Goal: Task Accomplishment & Management: Use online tool/utility

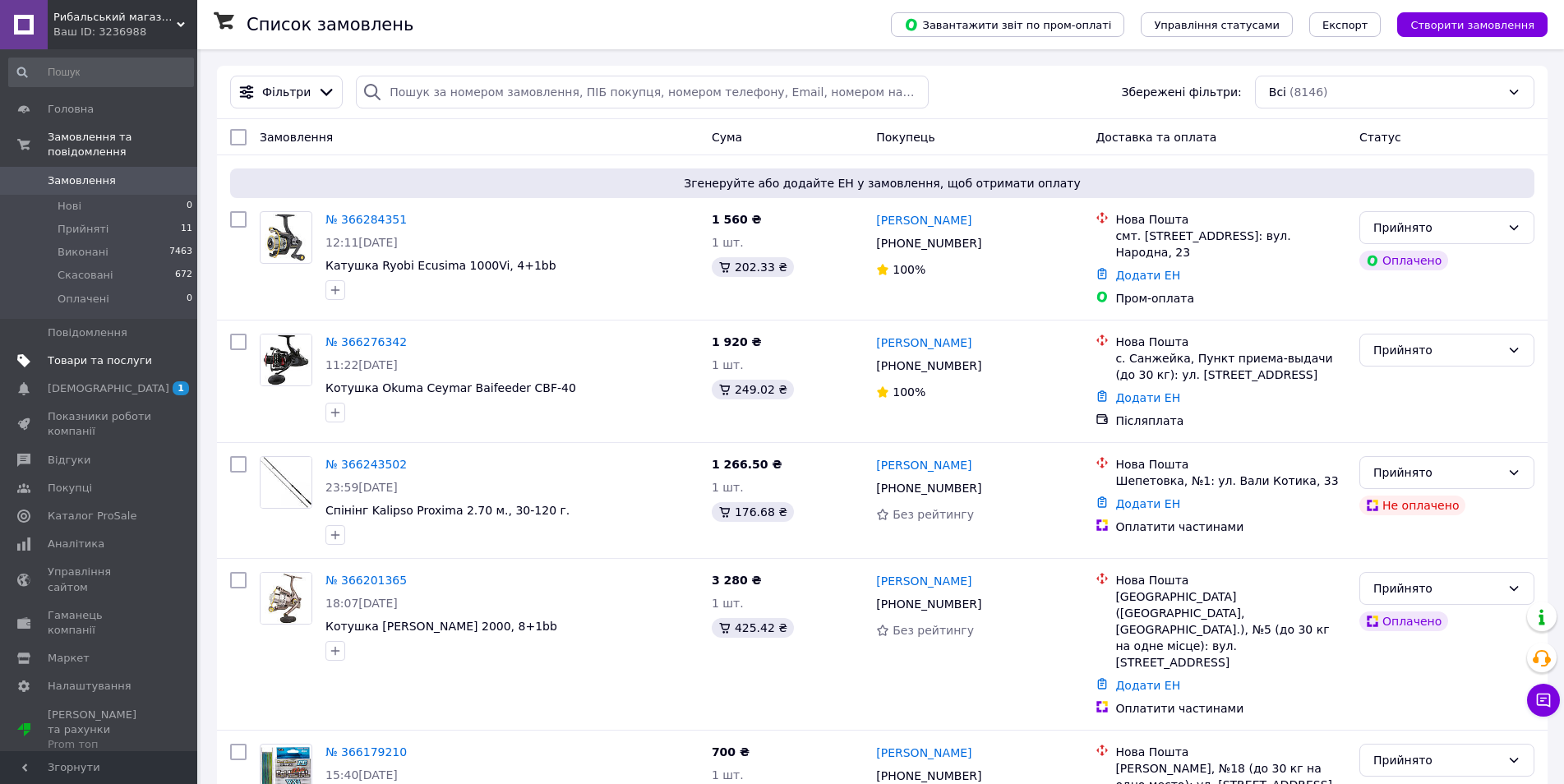
click at [94, 354] on span "Товари та послуги" at bounding box center [100, 361] width 104 height 14
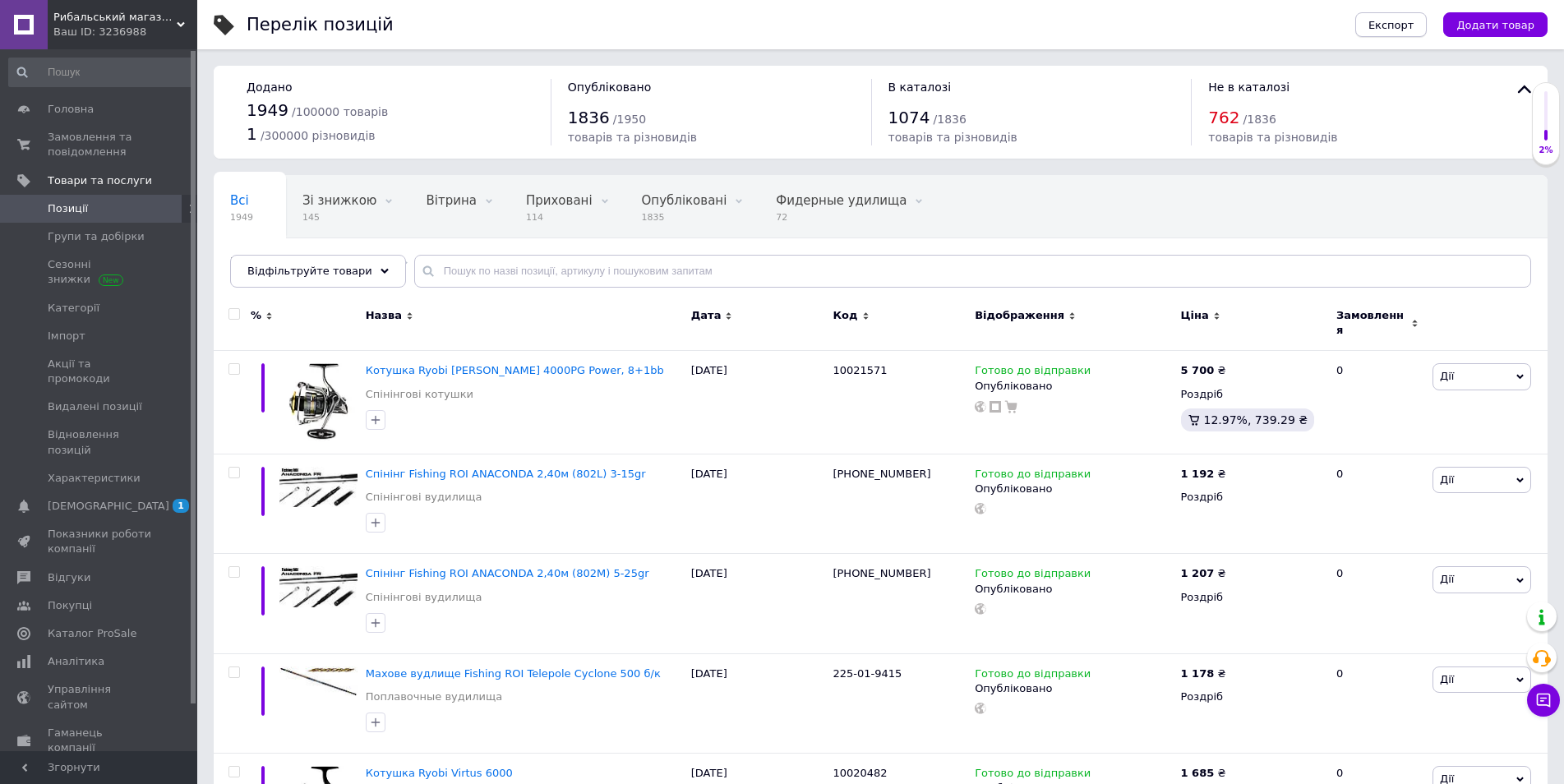
click at [1407, 27] on span "Експорт" at bounding box center [1391, 25] width 46 height 13
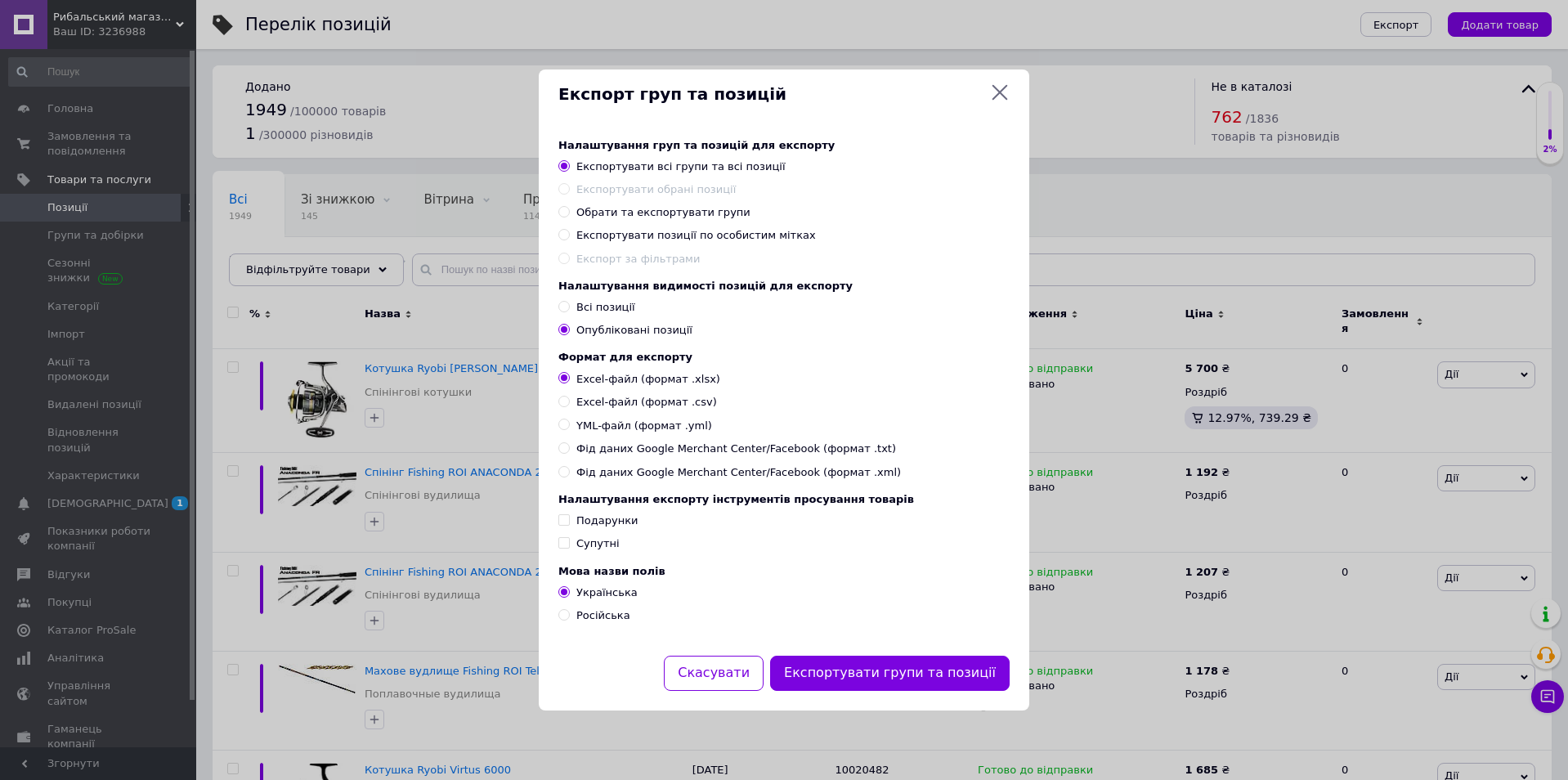
click at [606, 209] on span "Обрати та експортувати групи" at bounding box center [664, 212] width 175 height 13
click at [569, 209] on input "Обрати та експортувати групи" at bounding box center [564, 211] width 11 height 11
radio input "true"
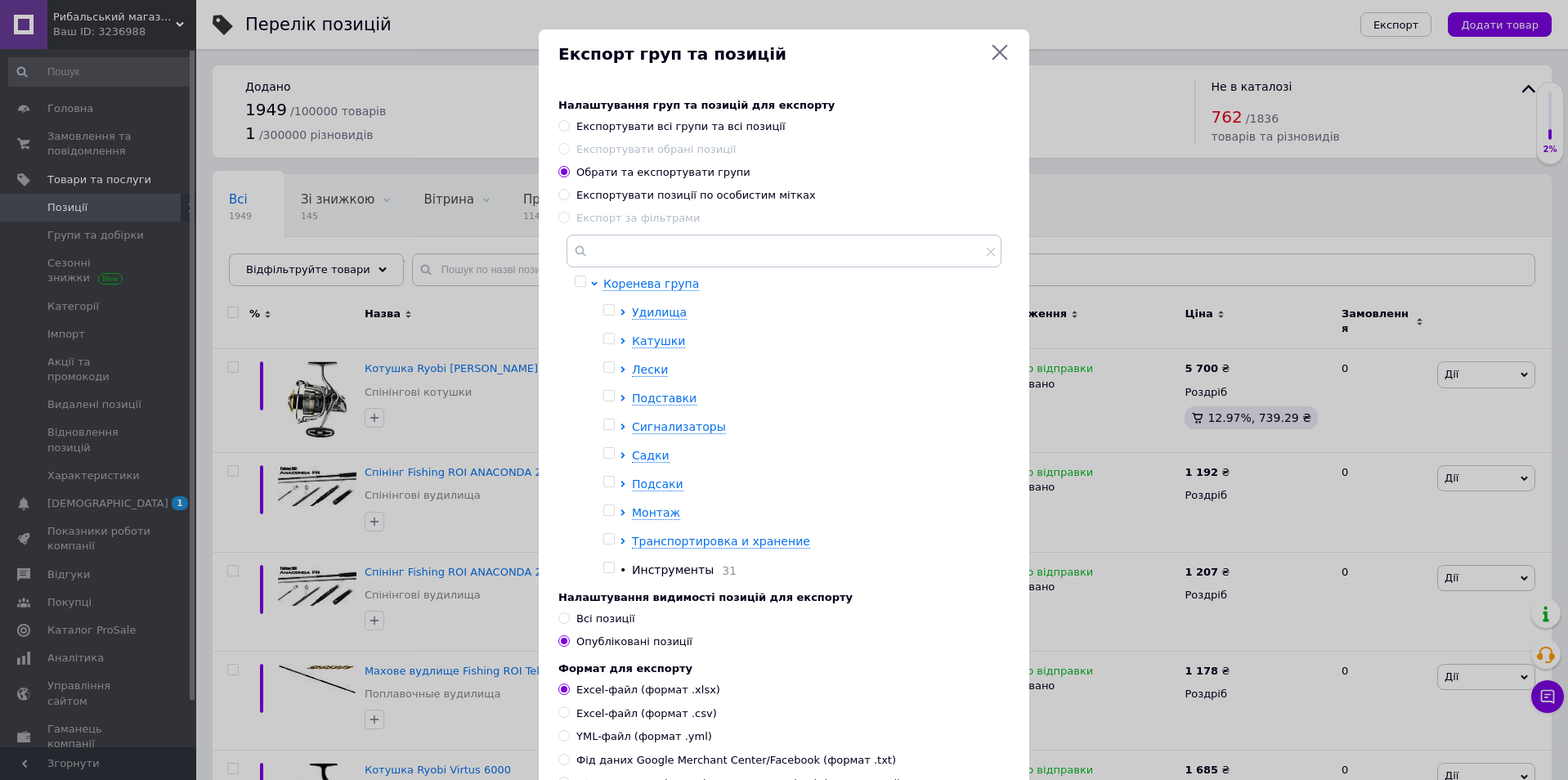
click at [605, 544] on input "checkbox" at bounding box center [609, 539] width 11 height 11
checkbox input "true"
click at [621, 542] on icon at bounding box center [623, 541] width 4 height 6
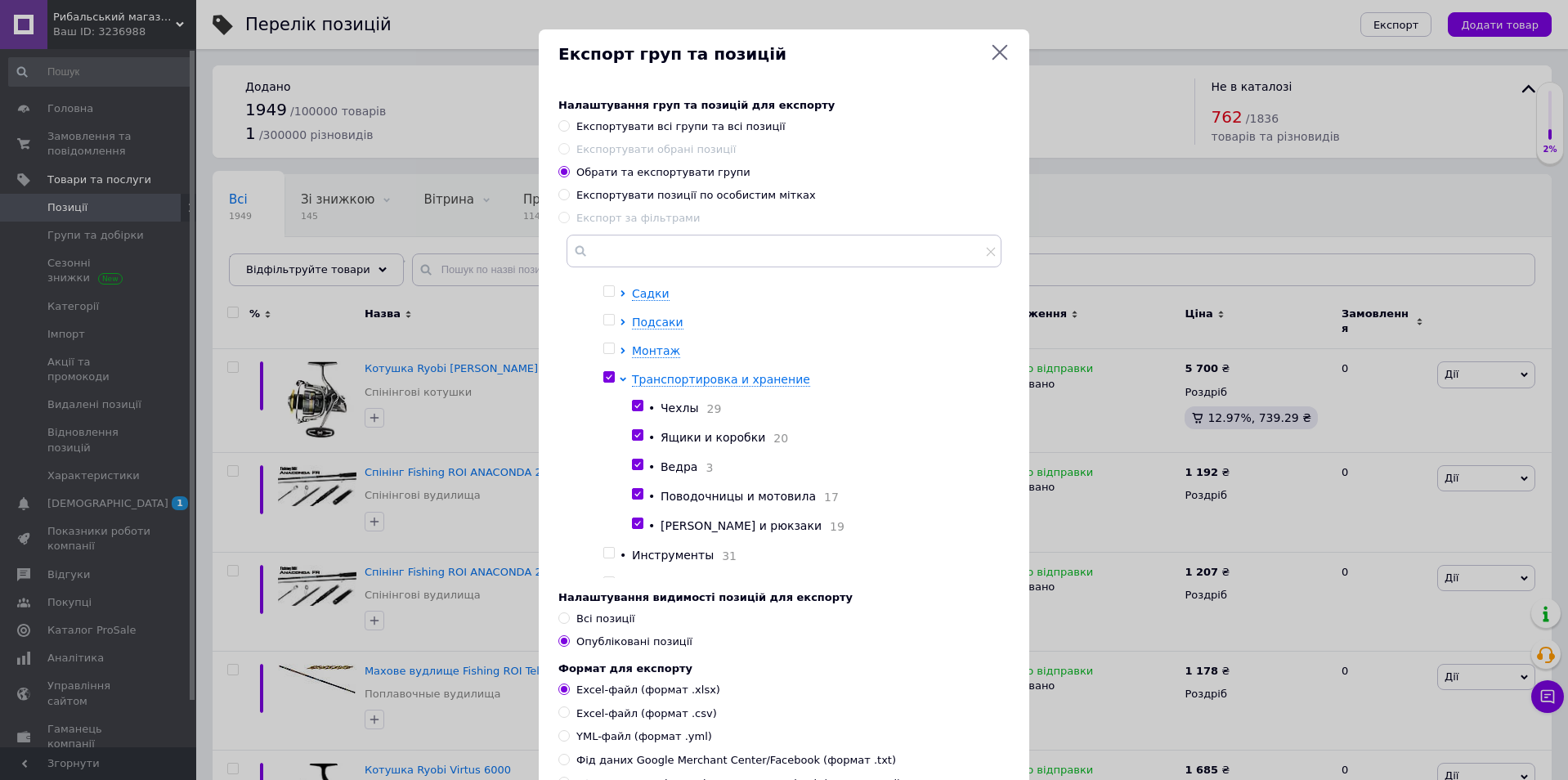
scroll to position [164, 0]
click at [635, 439] on input "checkbox" at bounding box center [637, 434] width 11 height 11
checkbox input "false"
click at [633, 463] on input "checkbox" at bounding box center [637, 463] width 11 height 11
checkbox input "false"
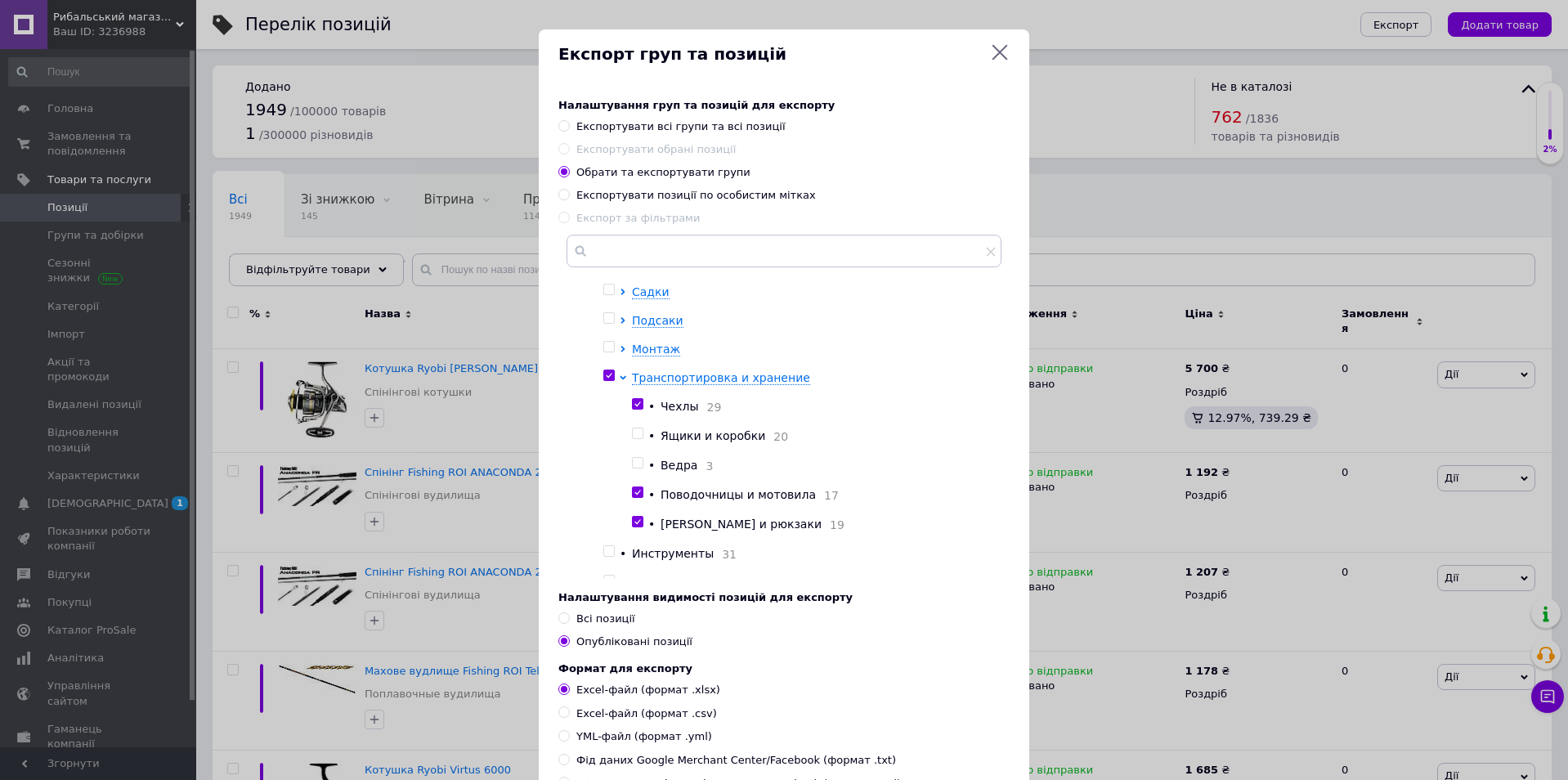
click at [635, 496] on input "checkbox" at bounding box center [637, 493] width 11 height 11
checkbox input "false"
click at [635, 523] on input "checkbox" at bounding box center [637, 522] width 11 height 11
checkbox input "false"
click at [606, 378] on input "checkbox" at bounding box center [609, 376] width 11 height 11
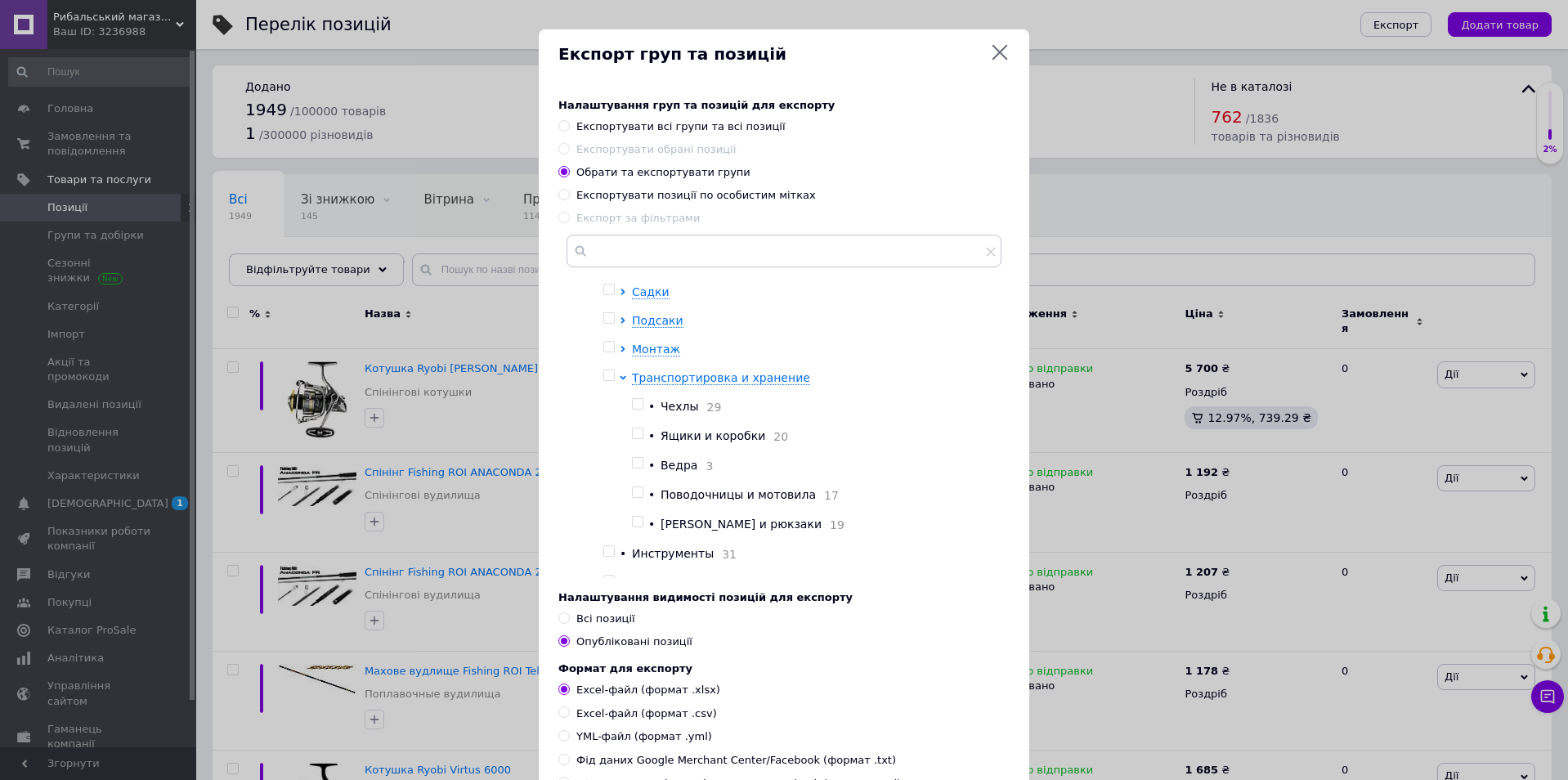
checkbox input "false"
click at [640, 404] on input "checkbox" at bounding box center [637, 404] width 11 height 11
checkbox input "true"
click at [613, 621] on span "Всі позиції" at bounding box center [605, 619] width 58 height 13
click at [569, 621] on input "Всі позиції" at bounding box center [564, 618] width 11 height 11
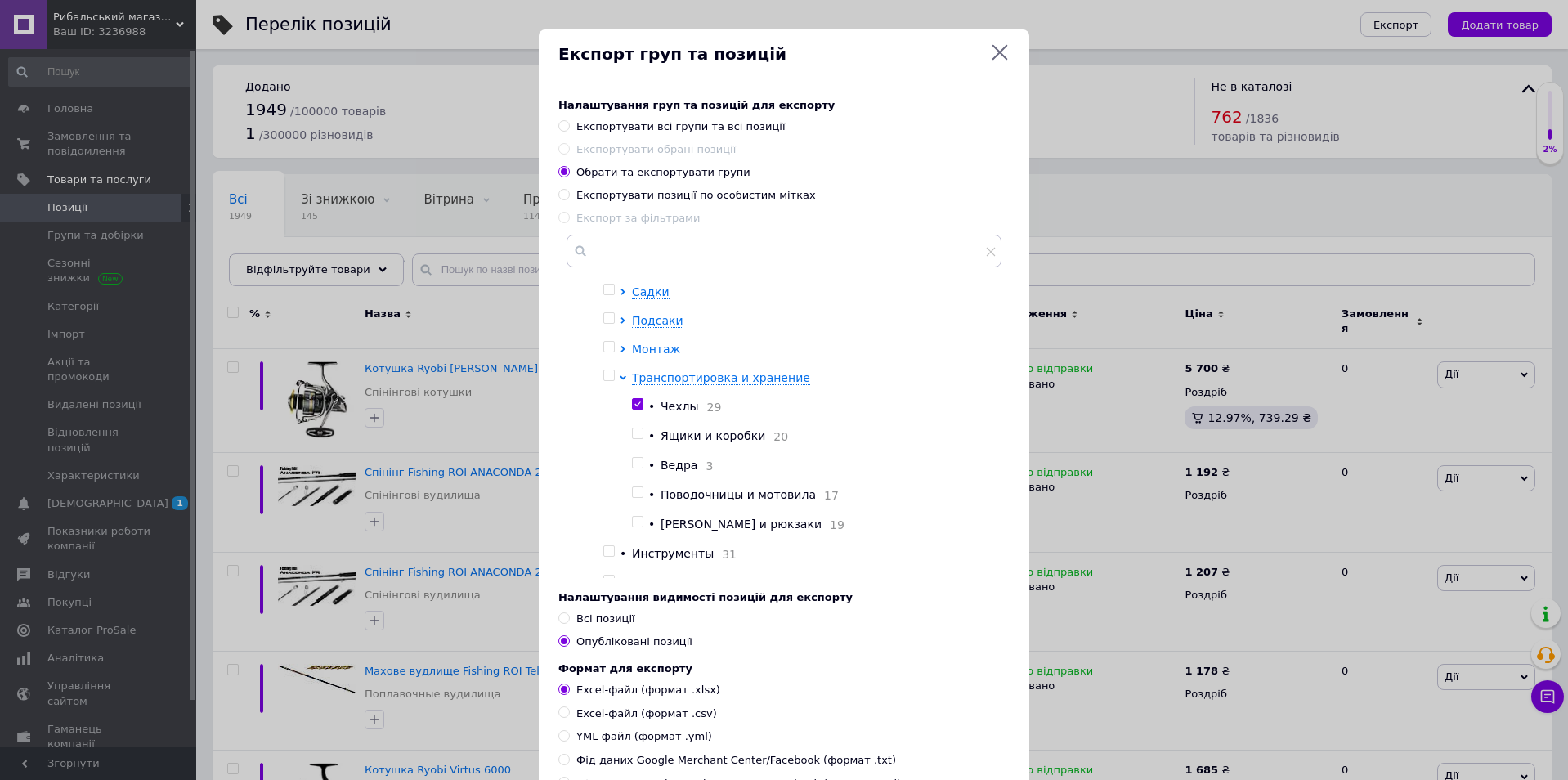
radio input "true"
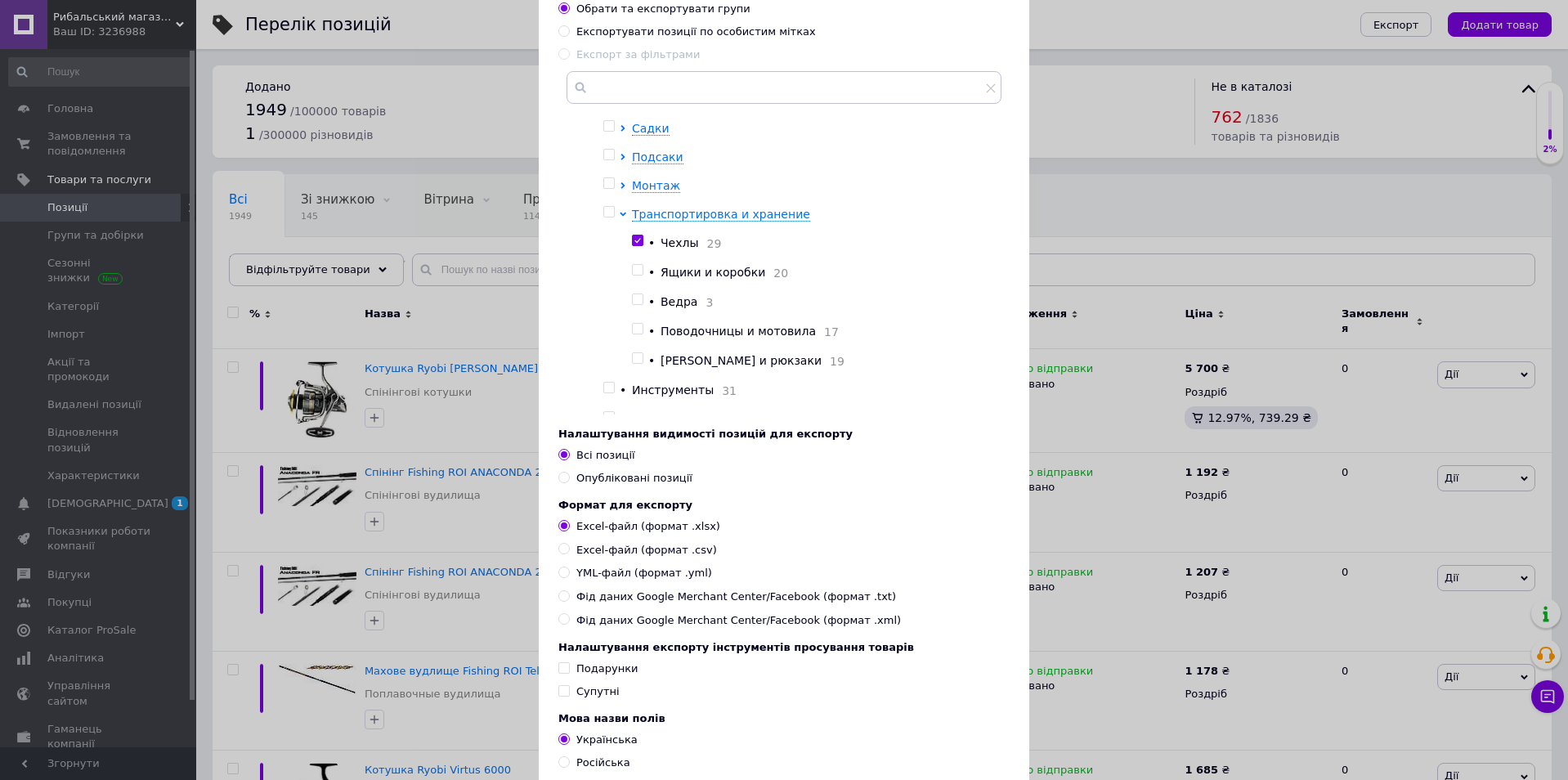
click at [618, 580] on span "YML-файл (формат .yml)" at bounding box center [644, 573] width 136 height 14
click at [569, 577] on input "YML-файл (формат .yml)" at bounding box center [564, 572] width 11 height 11
radio input "true"
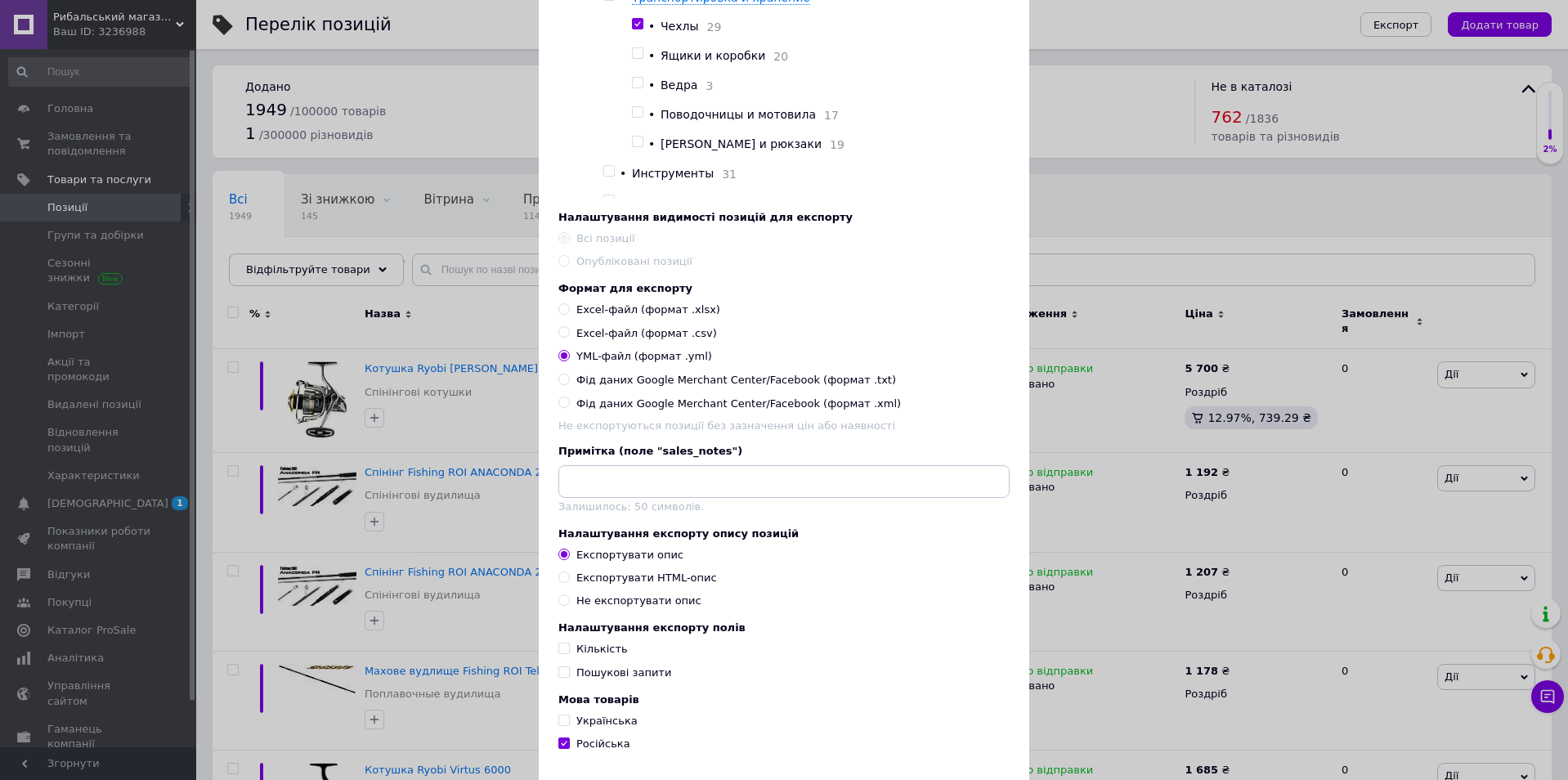
scroll to position [408, 0]
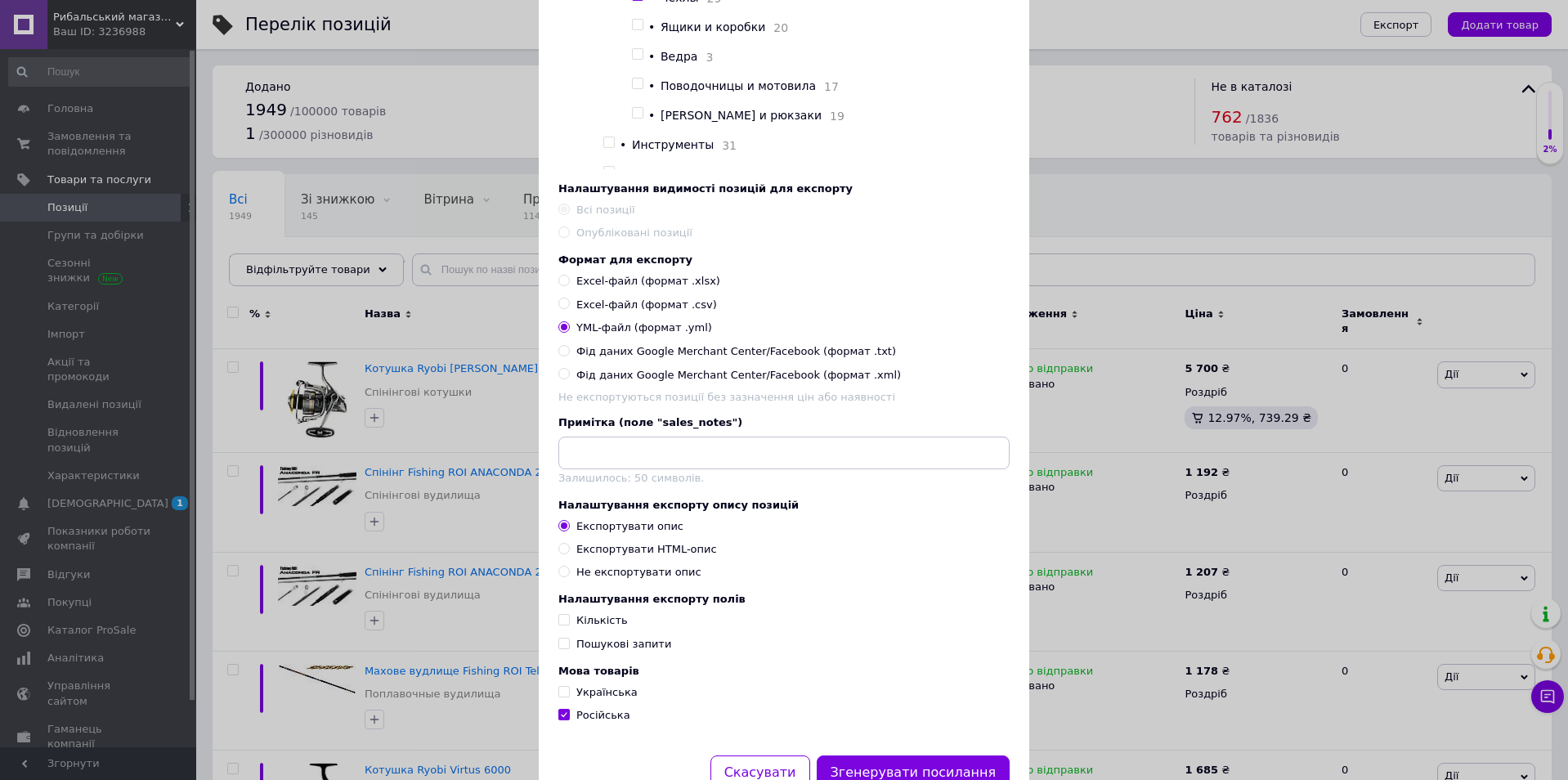
click at [630, 557] on div "Експортувати HTML-опис" at bounding box center [647, 549] width 140 height 14
click at [569, 553] on input "Експортувати HTML-опис" at bounding box center [564, 548] width 11 height 11
radio input "true"
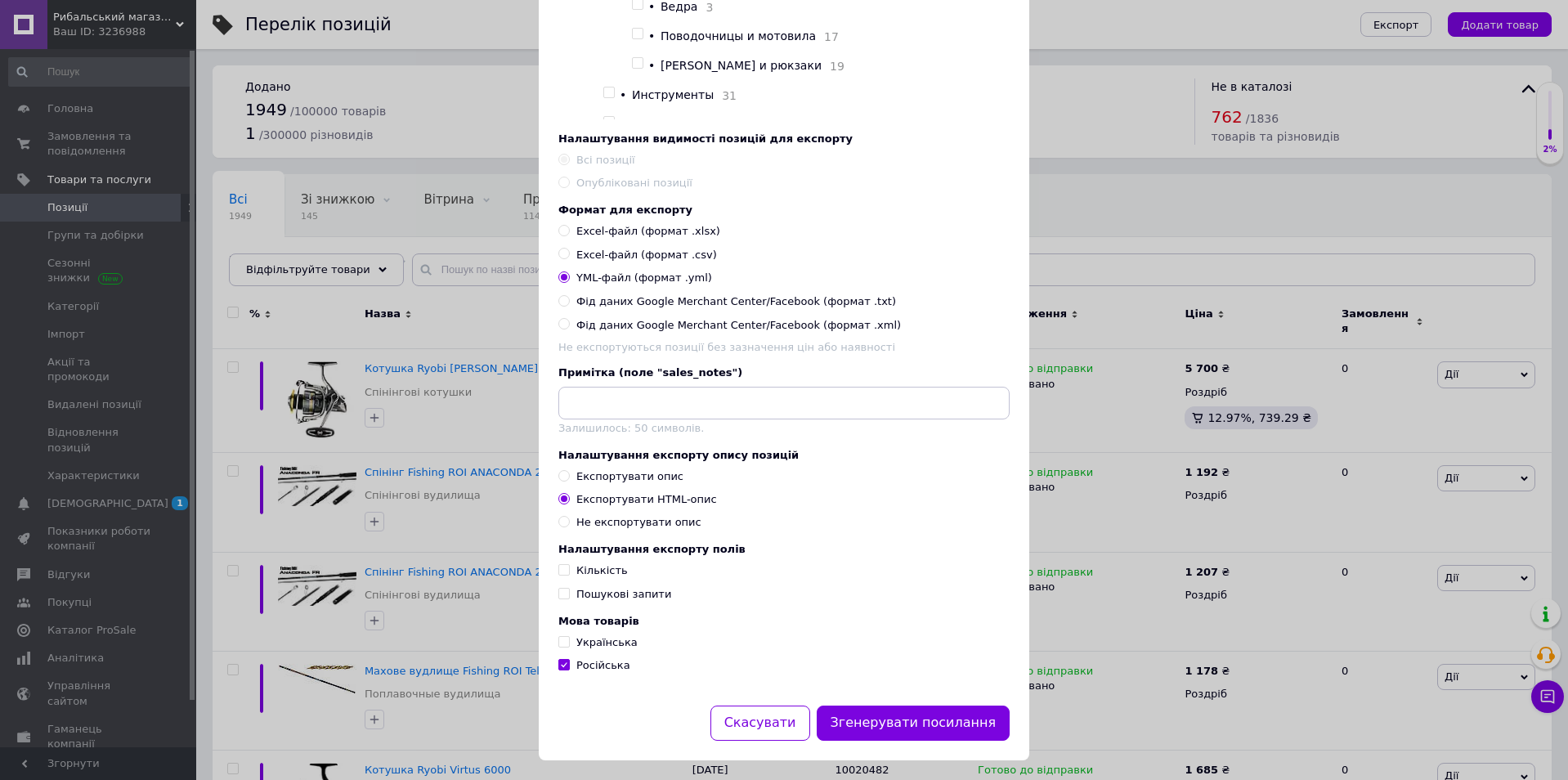
scroll to position [487, 0]
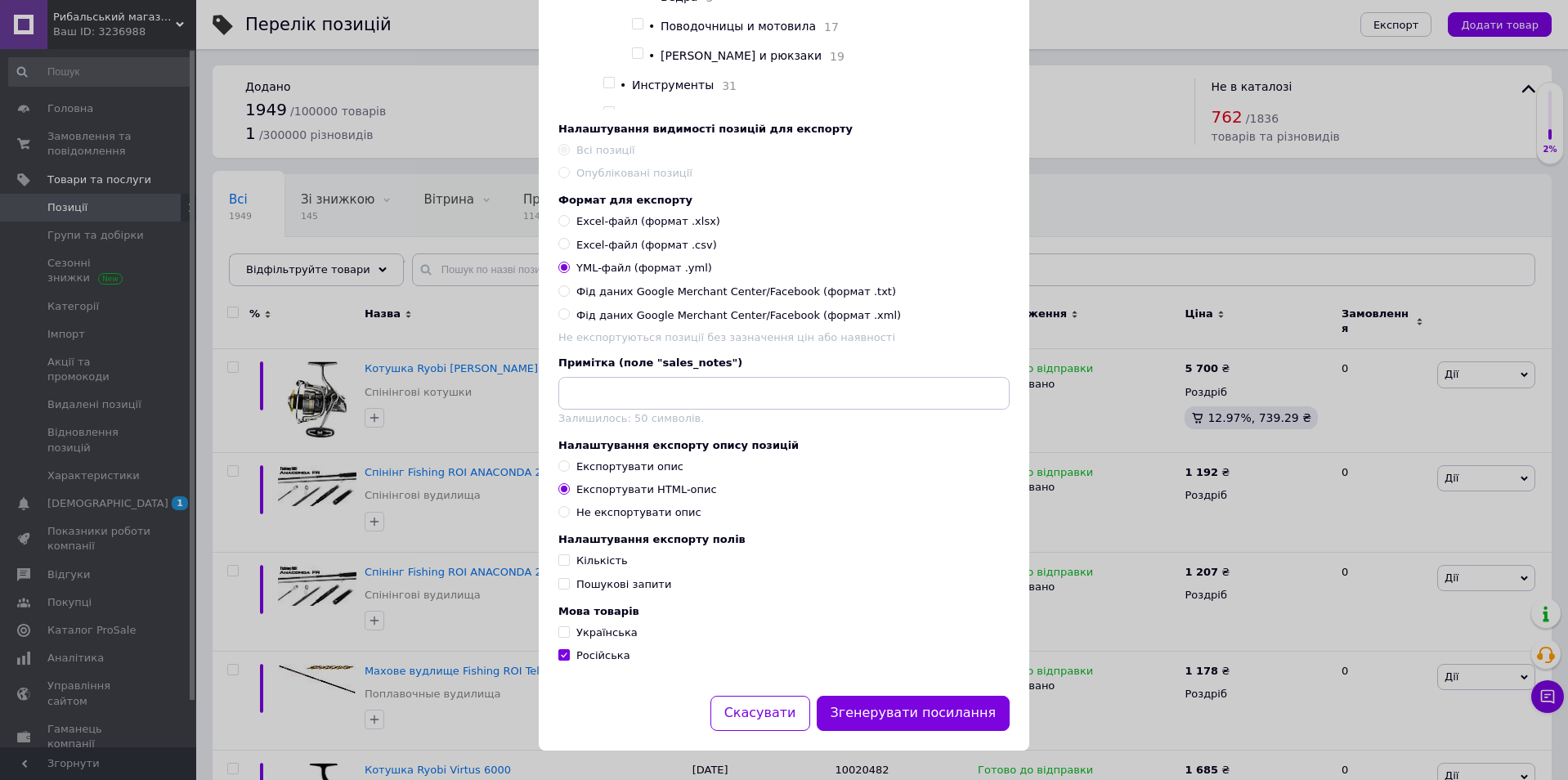
click at [612, 631] on span "Українська" at bounding box center [607, 632] width 61 height 13
click at [569, 631] on input "Українська" at bounding box center [564, 632] width 11 height 11
checkbox input "true"
click at [602, 578] on span "Пошукові запити" at bounding box center [623, 584] width 94 height 13
click at [569, 578] on input "Пошукові запити" at bounding box center [564, 583] width 11 height 11
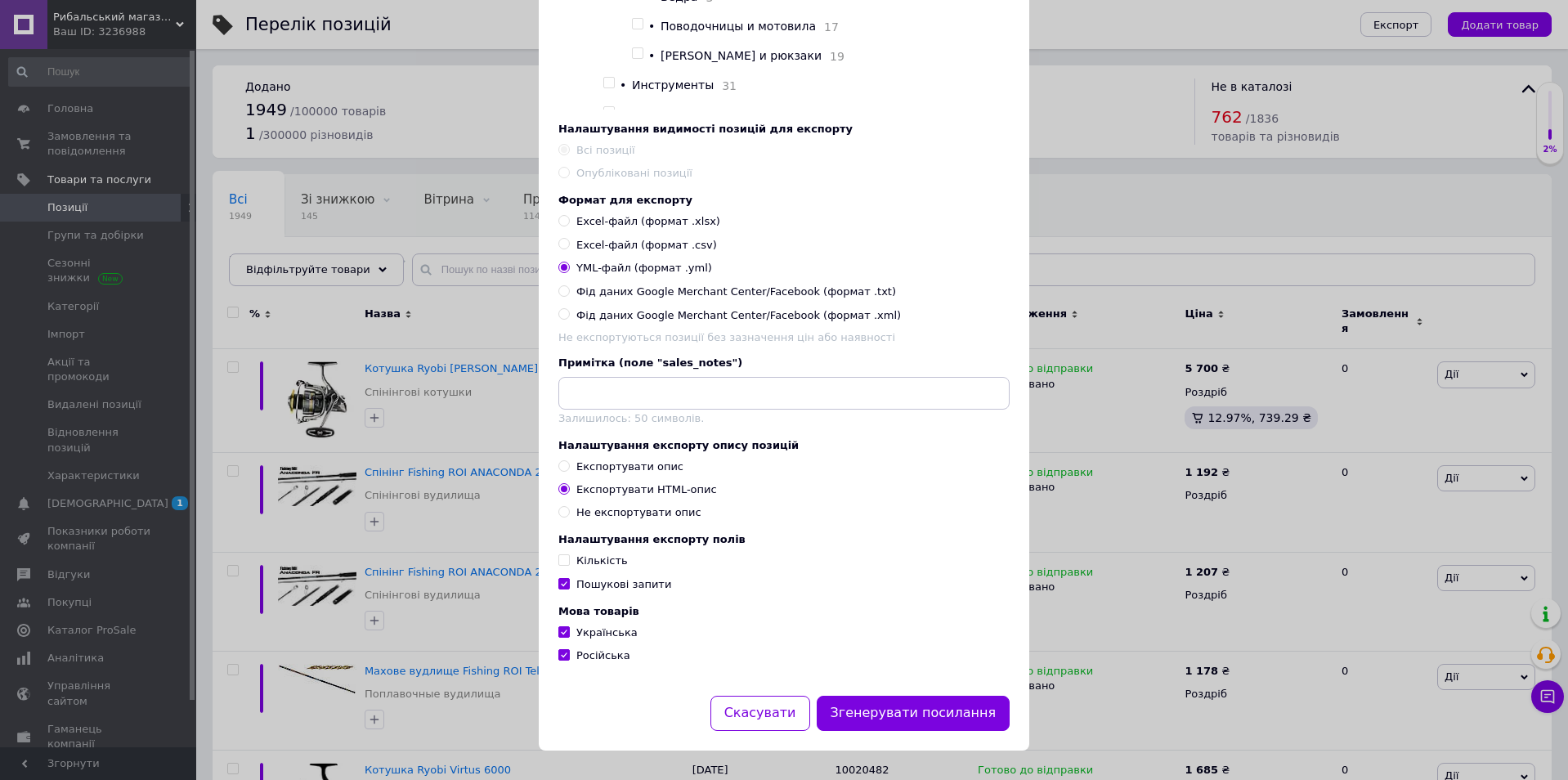
checkbox input "true"
click at [901, 709] on button "Згенерувати посилання" at bounding box center [913, 713] width 193 height 35
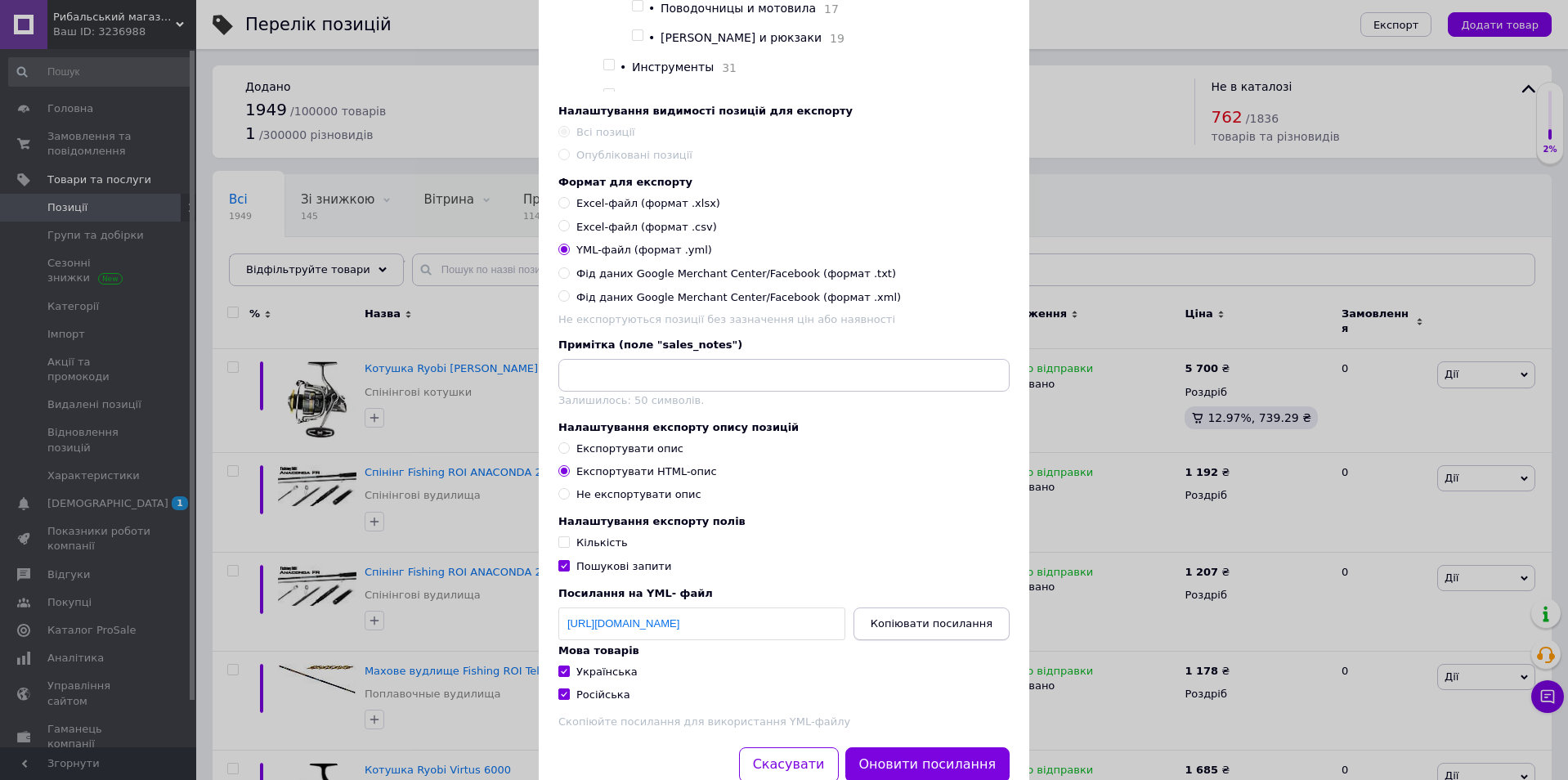
click at [916, 630] on span "Копіювати посилання" at bounding box center [931, 623] width 121 height 13
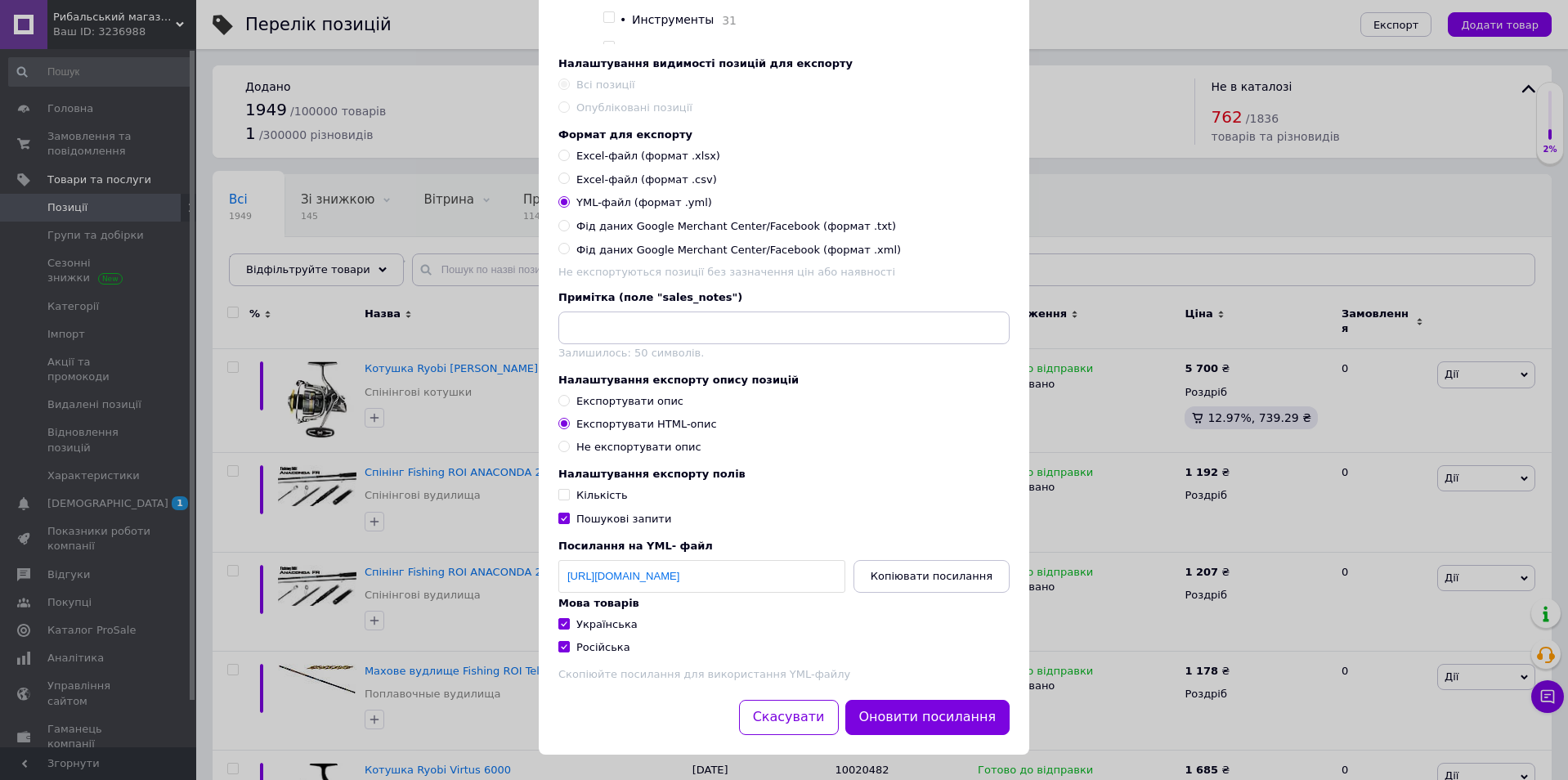
scroll to position [559, 0]
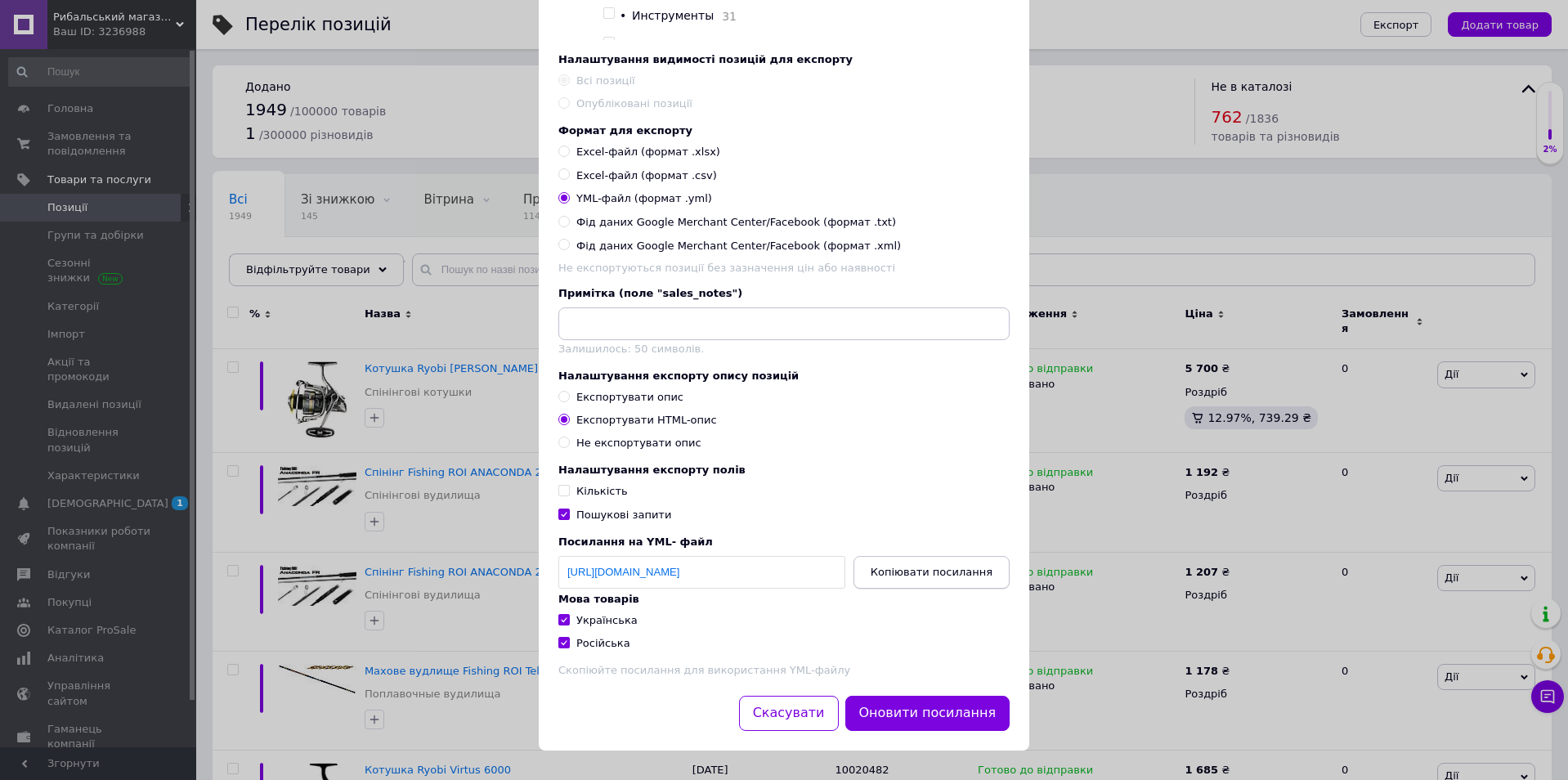
click at [939, 567] on span "Копіювати посилання" at bounding box center [931, 572] width 121 height 13
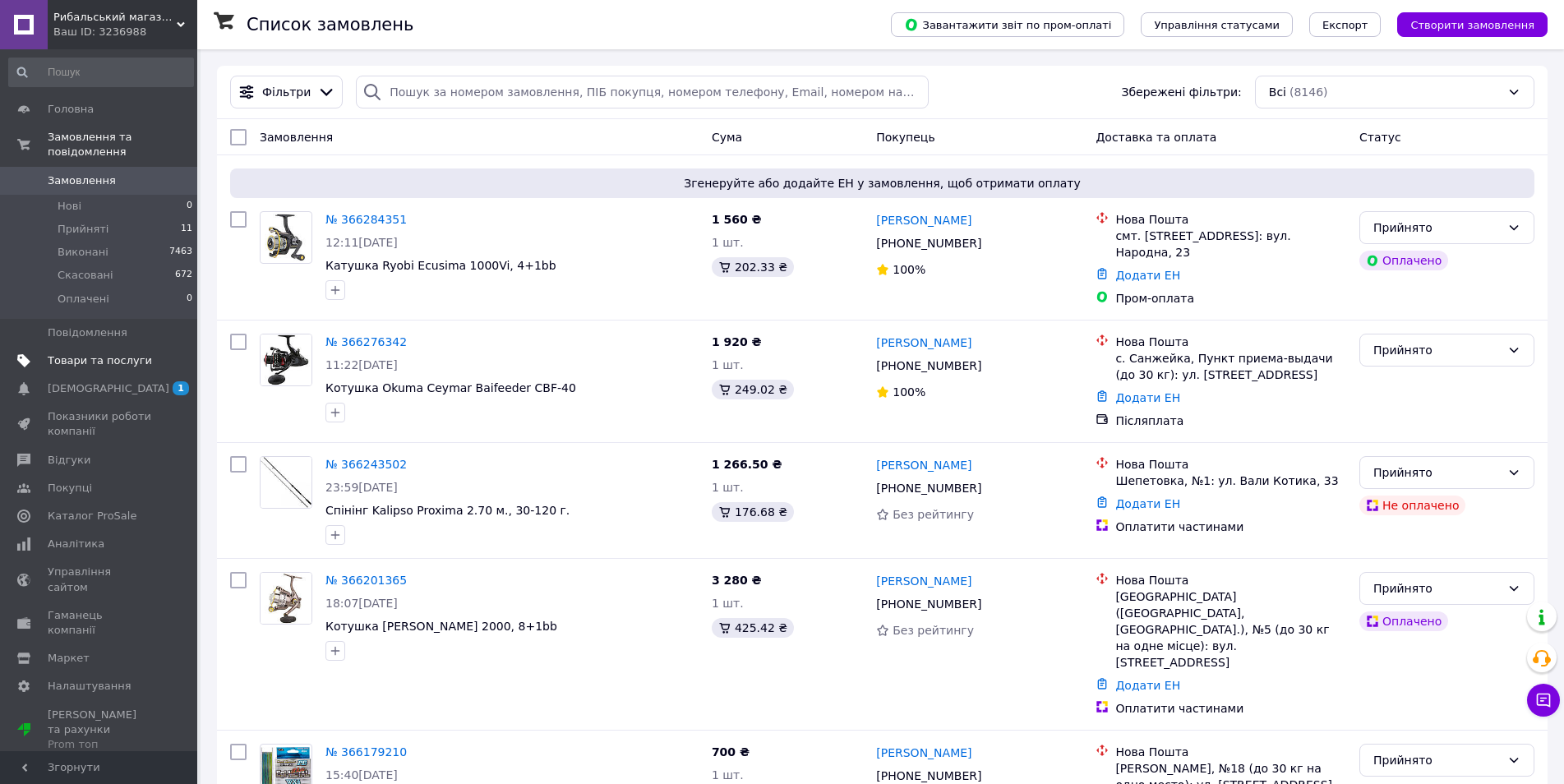
click at [86, 354] on span "Товари та послуги" at bounding box center [100, 361] width 104 height 14
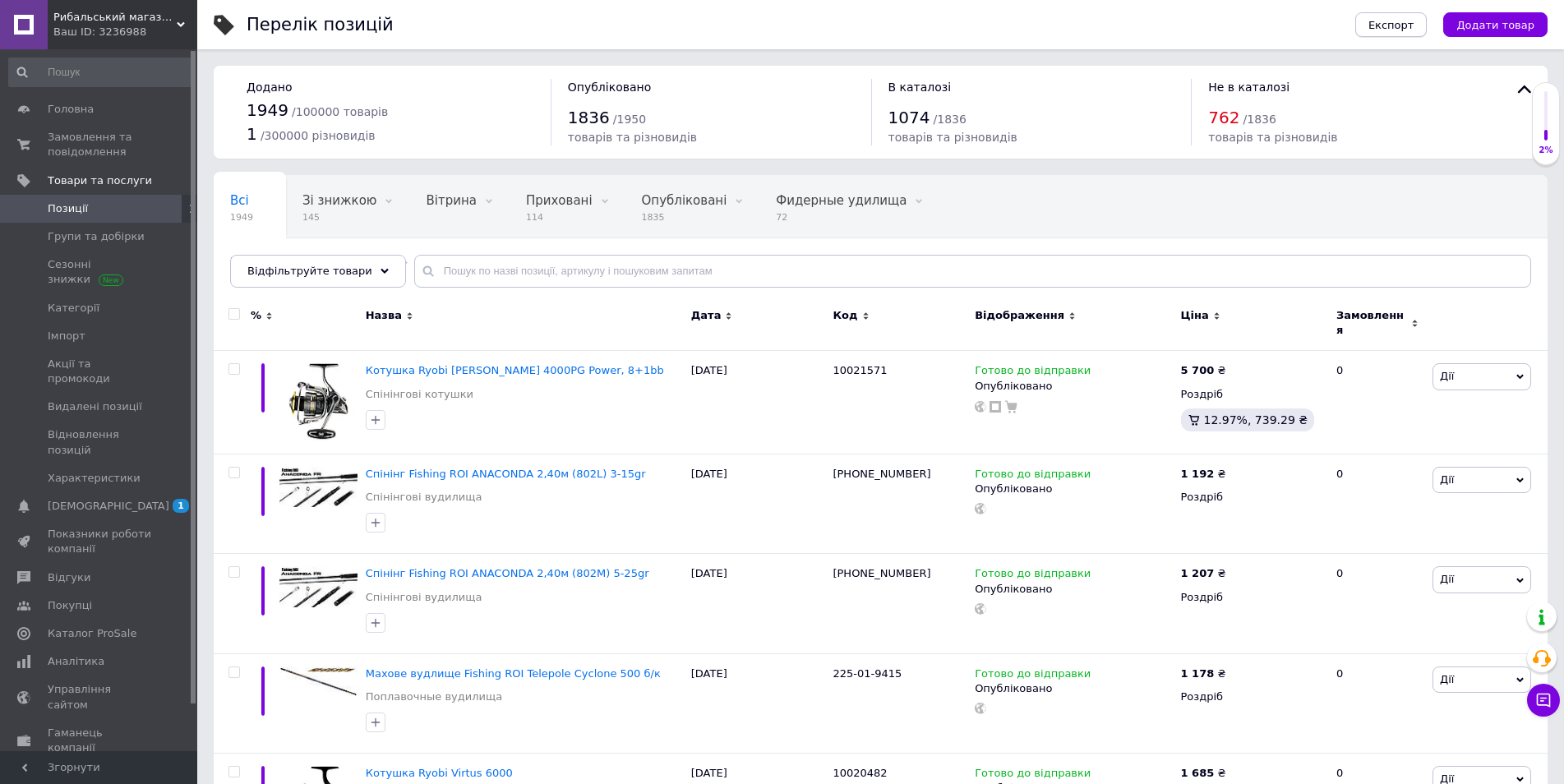
click at [1415, 21] on span "Експорт" at bounding box center [1391, 25] width 46 height 13
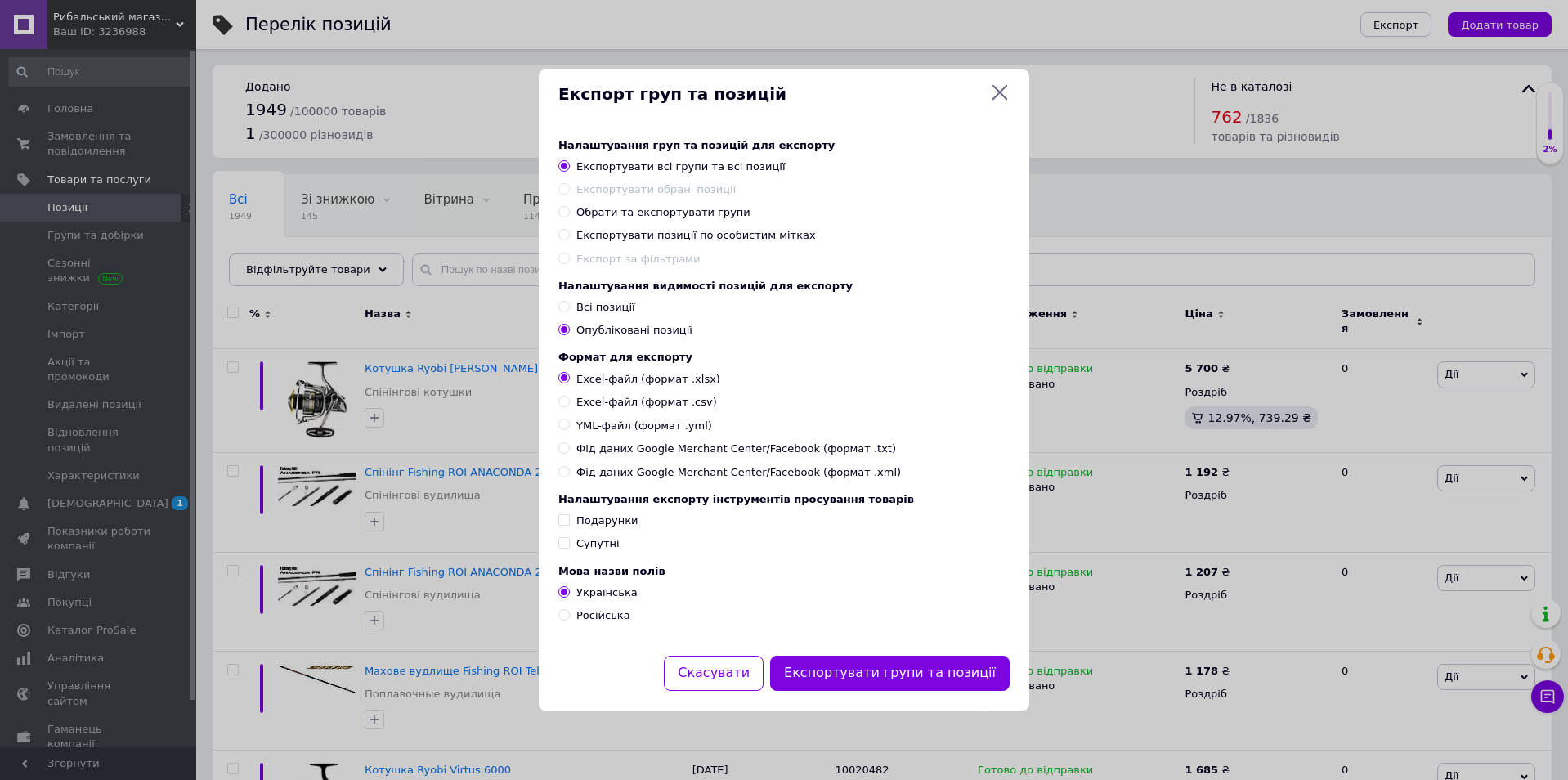
click at [566, 208] on input "Обрати та експортувати групи" at bounding box center [564, 211] width 11 height 11
radio input "true"
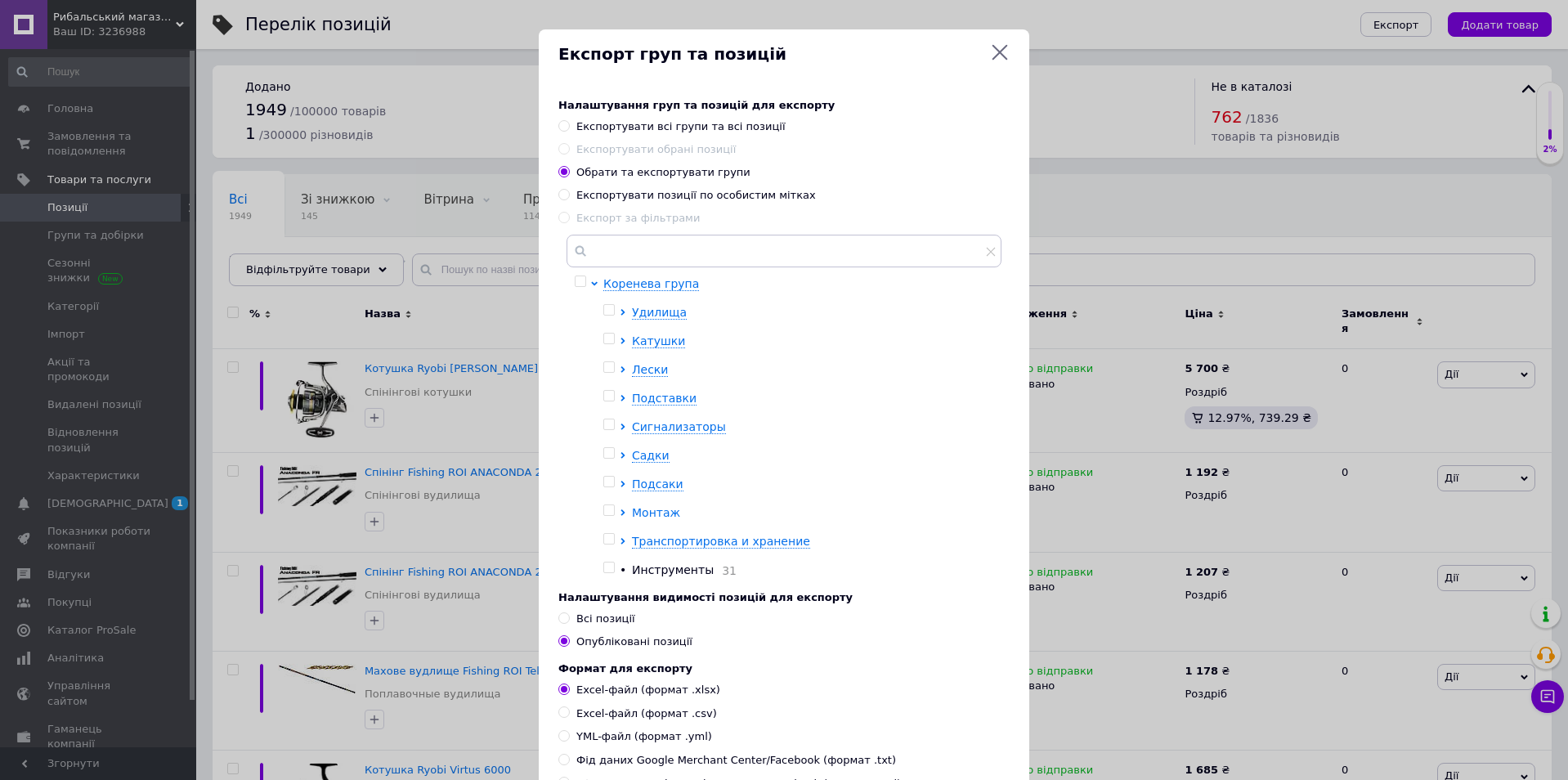
click at [620, 513] on icon at bounding box center [623, 512] width 6 height 6
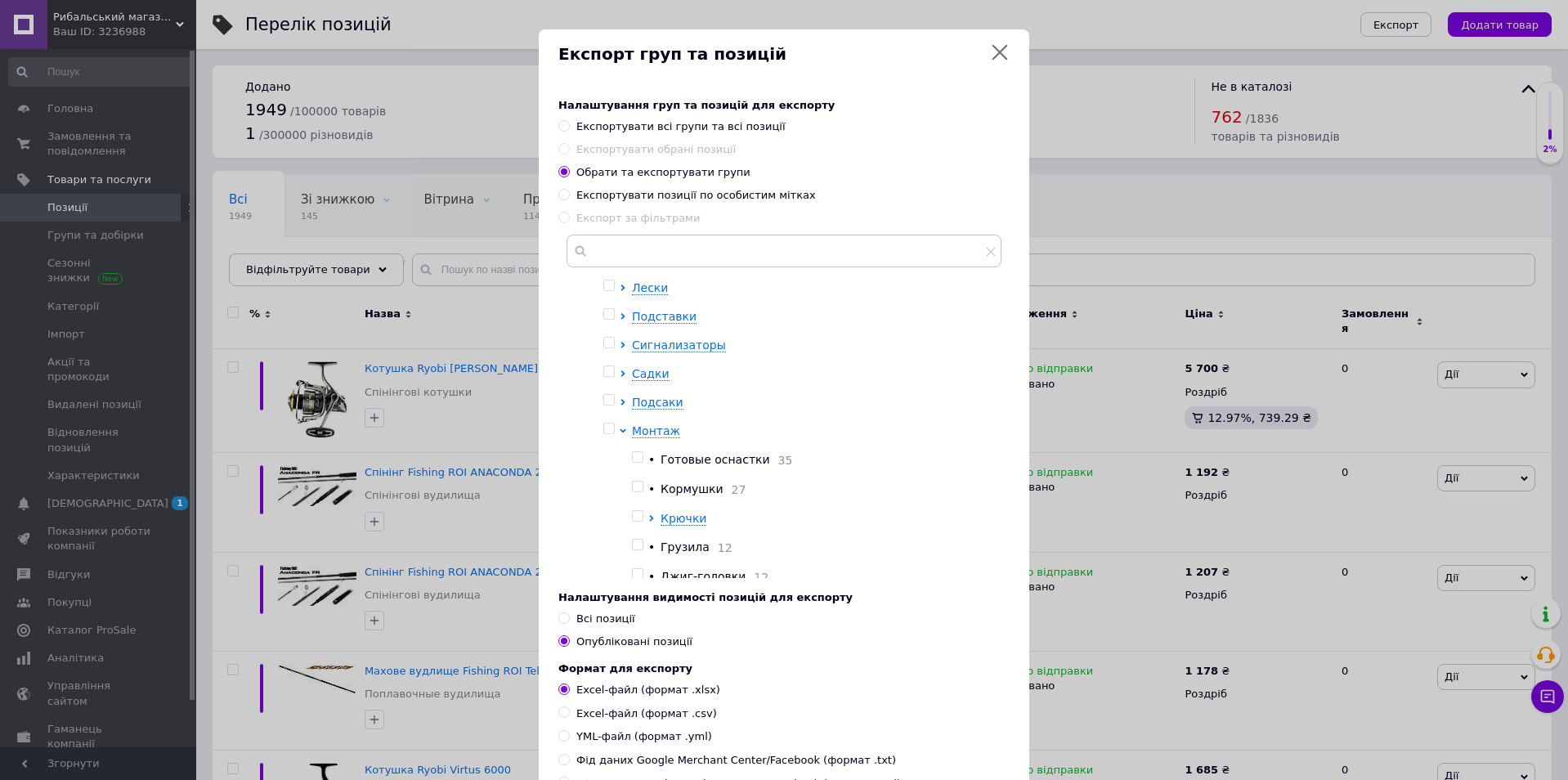
click at [636, 462] on input "checkbox" at bounding box center [637, 457] width 11 height 11
checkbox input "true"
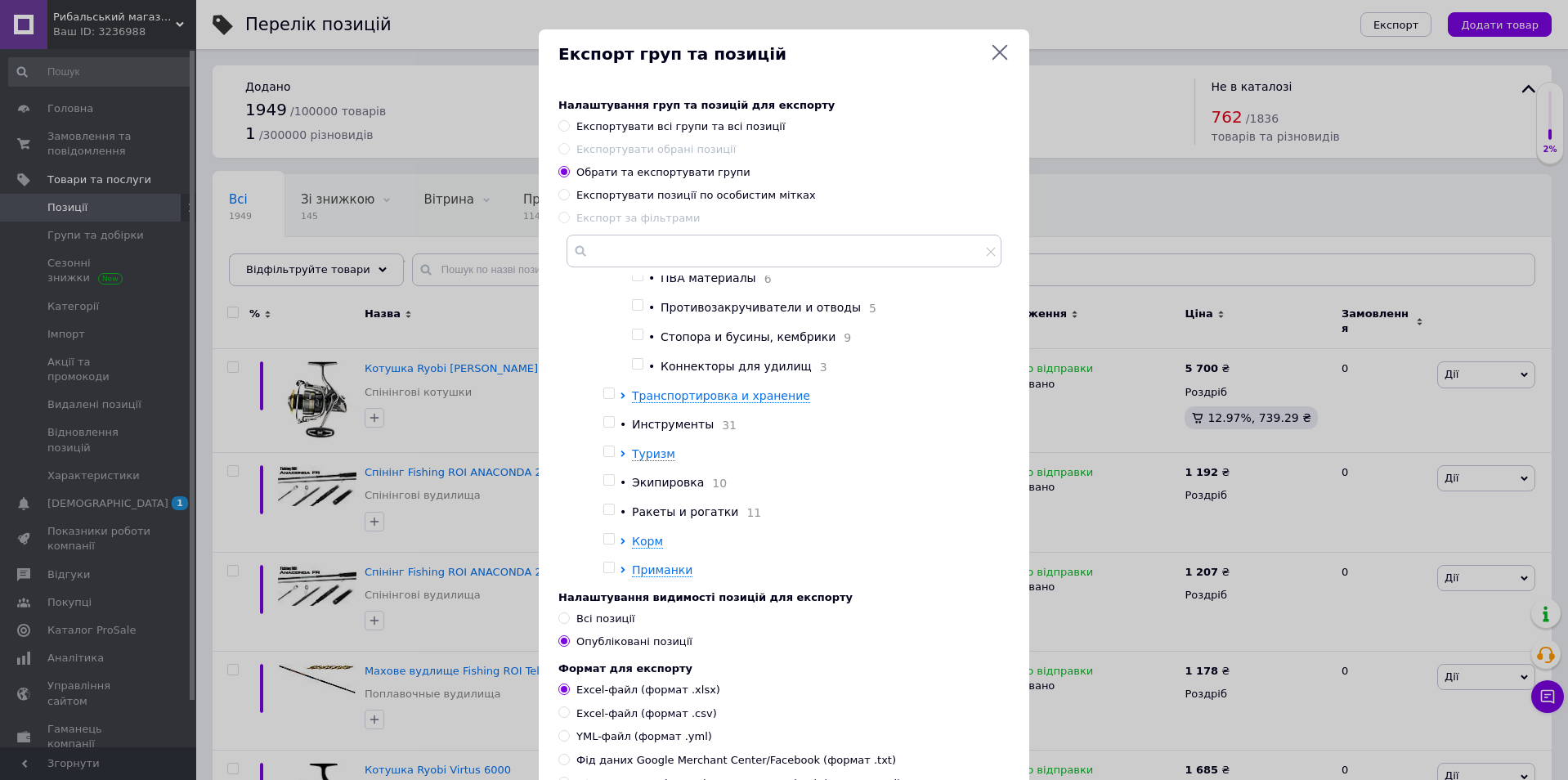
scroll to position [164, 0]
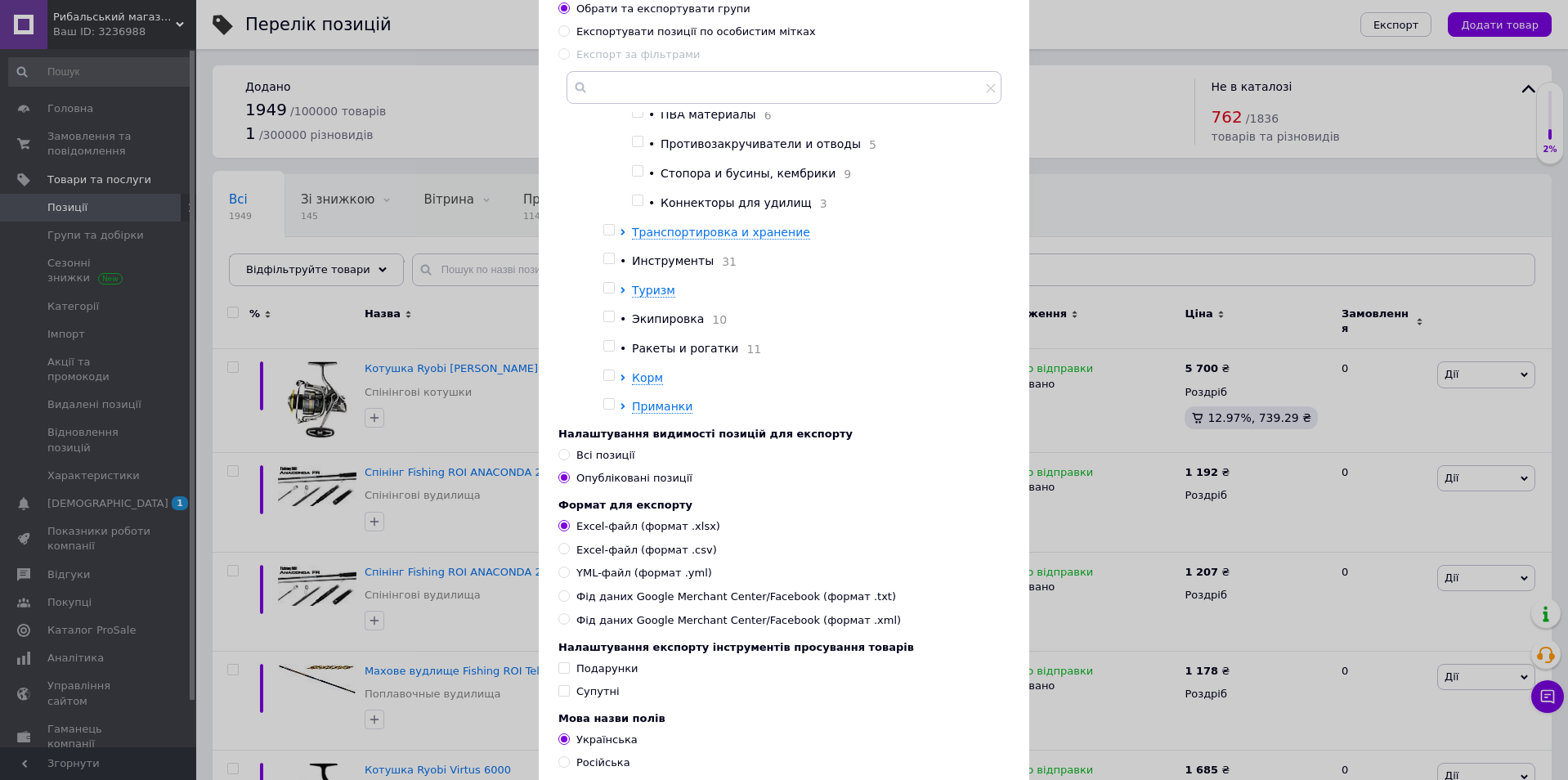
click at [597, 453] on span "Всі позиції" at bounding box center [605, 455] width 58 height 13
click at [569, 453] on input "Всі позиції" at bounding box center [564, 454] width 11 height 11
radio input "true"
click at [614, 580] on span "YML-файл (формат .yml)" at bounding box center [644, 573] width 136 height 14
click at [569, 577] on input "YML-файл (формат .yml)" at bounding box center [564, 572] width 11 height 11
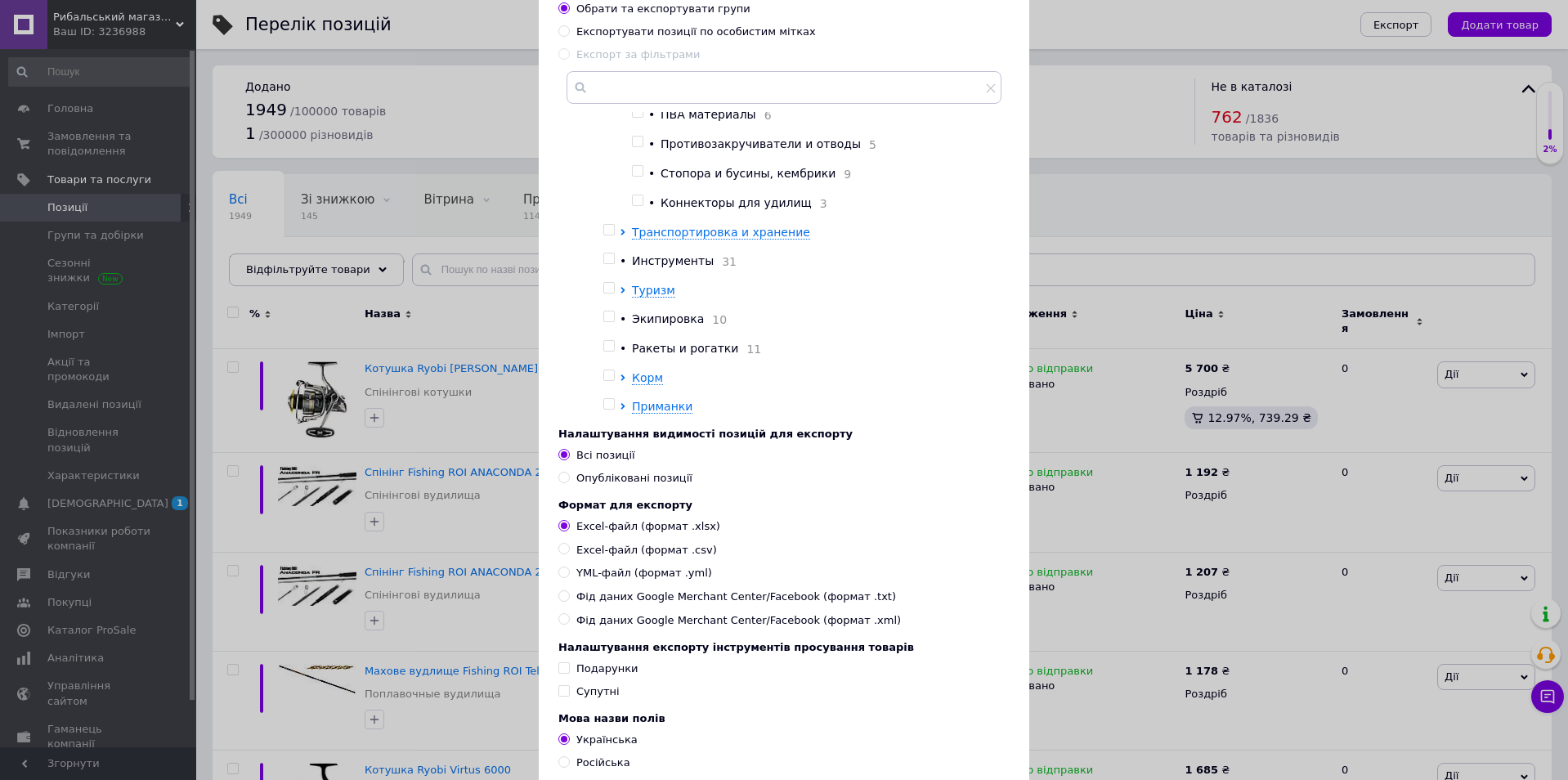
radio input "true"
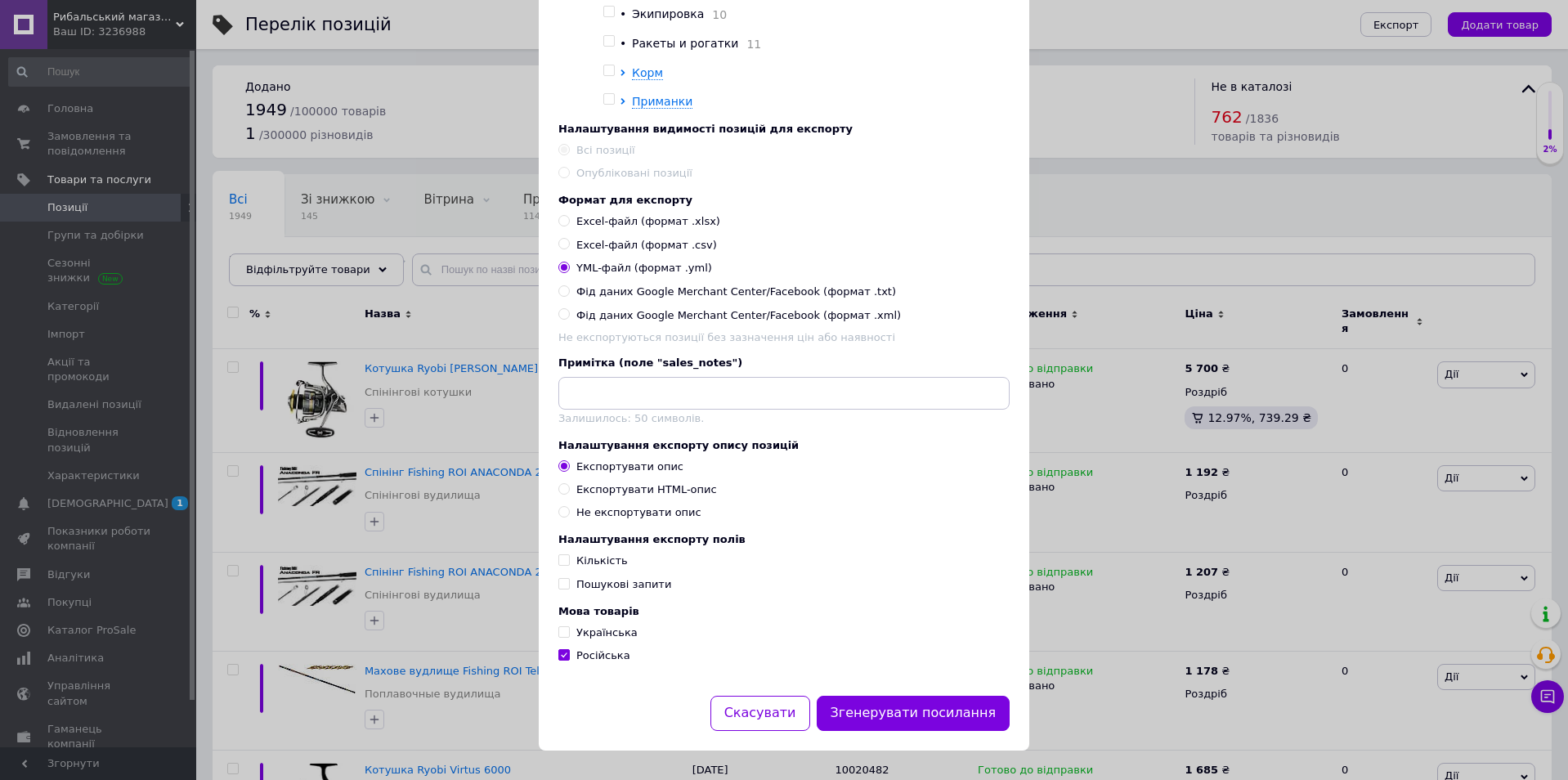
scroll to position [487, 0]
click at [599, 485] on div "Експортувати HTML-опис" at bounding box center [647, 489] width 140 height 14
click at [569, 485] on input "Експортувати HTML-опис" at bounding box center [564, 489] width 11 height 11
radio input "true"
click at [594, 583] on span "Пошукові запити" at bounding box center [623, 584] width 94 height 13
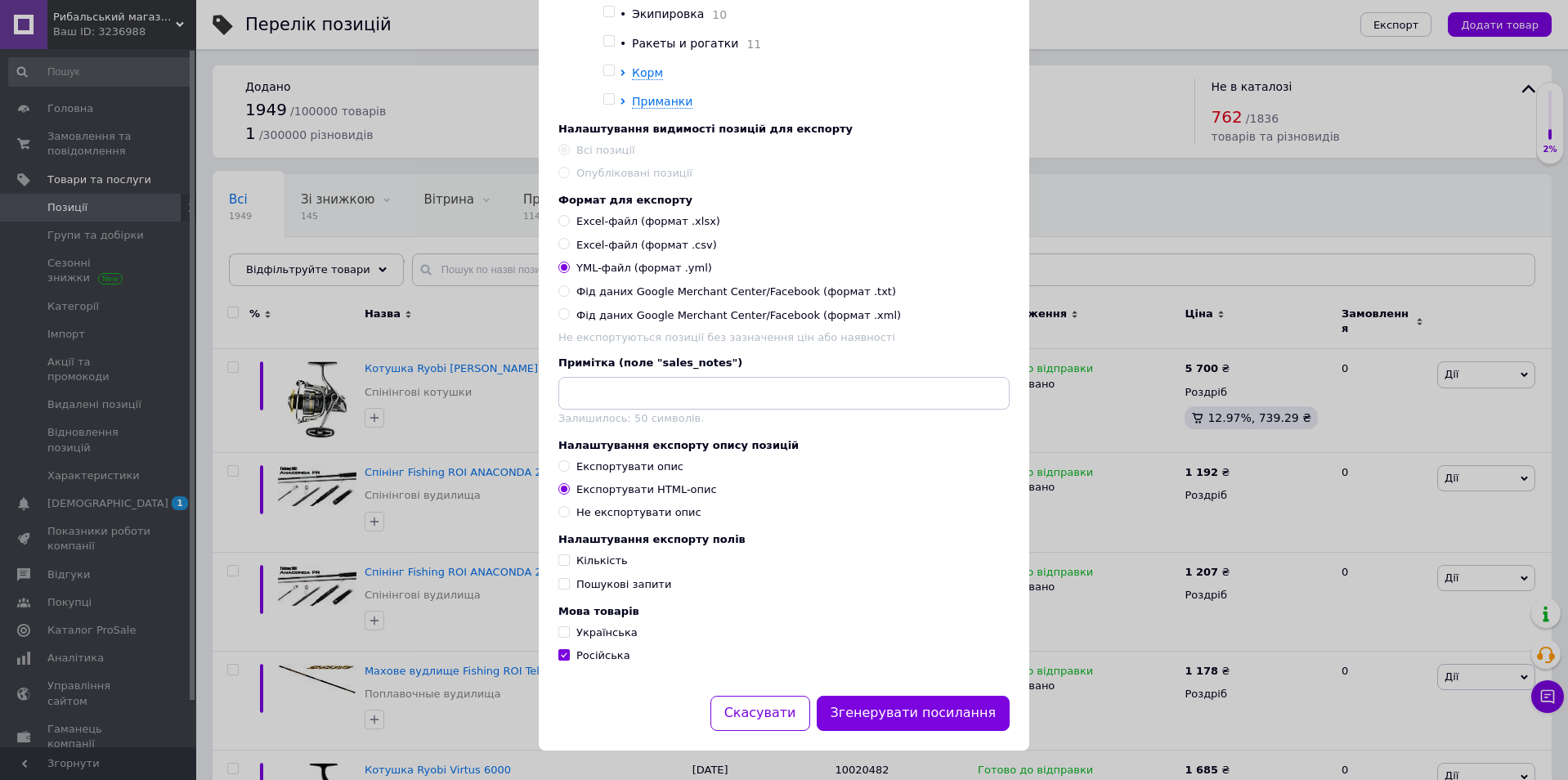
click at [569, 583] on input "Пошукові запити" at bounding box center [564, 583] width 11 height 11
checkbox input "true"
click at [589, 631] on span "Українська" at bounding box center [607, 632] width 61 height 13
click at [569, 631] on input "Українська" at bounding box center [564, 632] width 11 height 11
checkbox input "true"
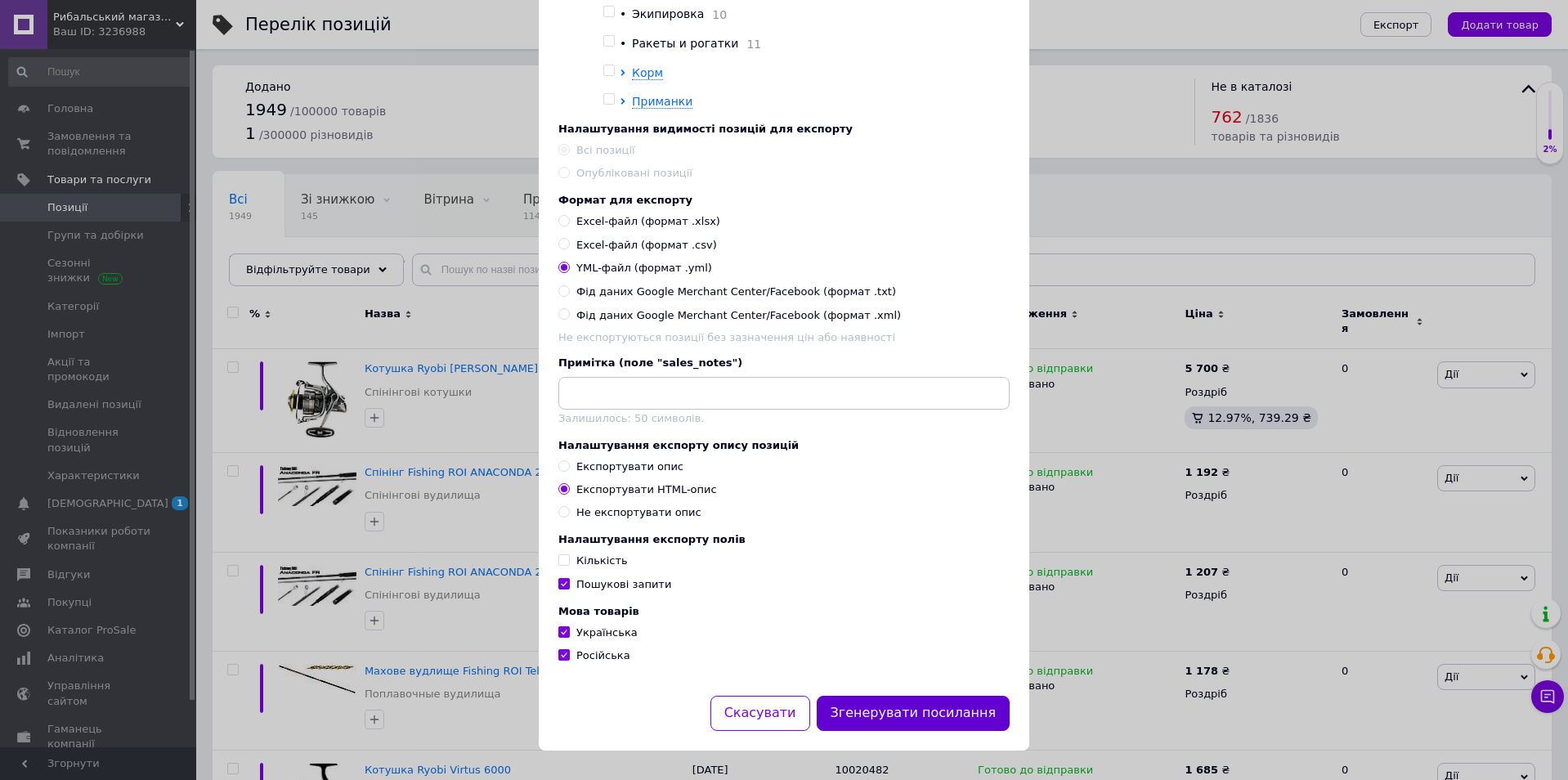
click at [911, 710] on button "Згенерувати посилання" at bounding box center [913, 713] width 193 height 35
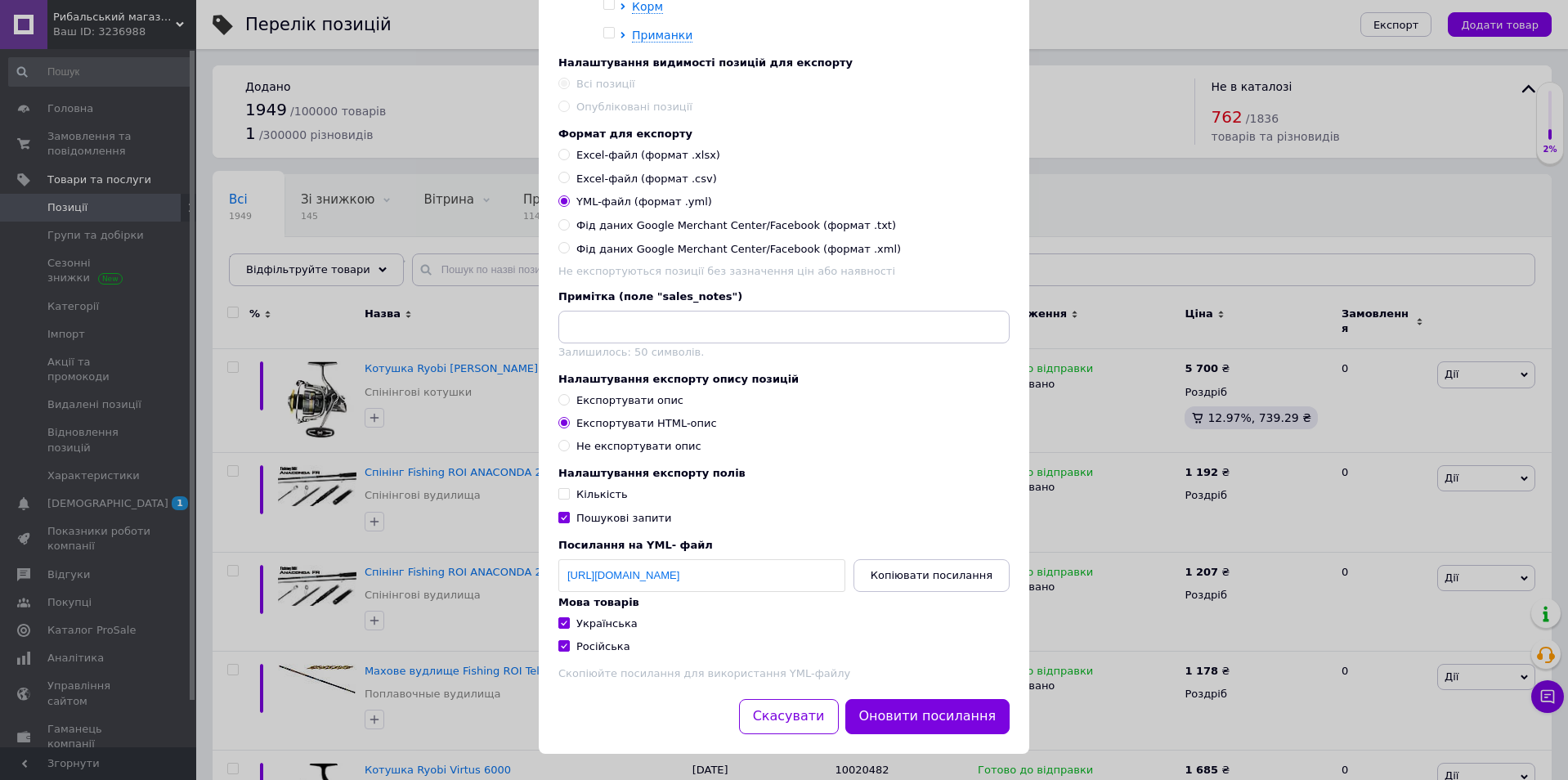
scroll to position [559, 0]
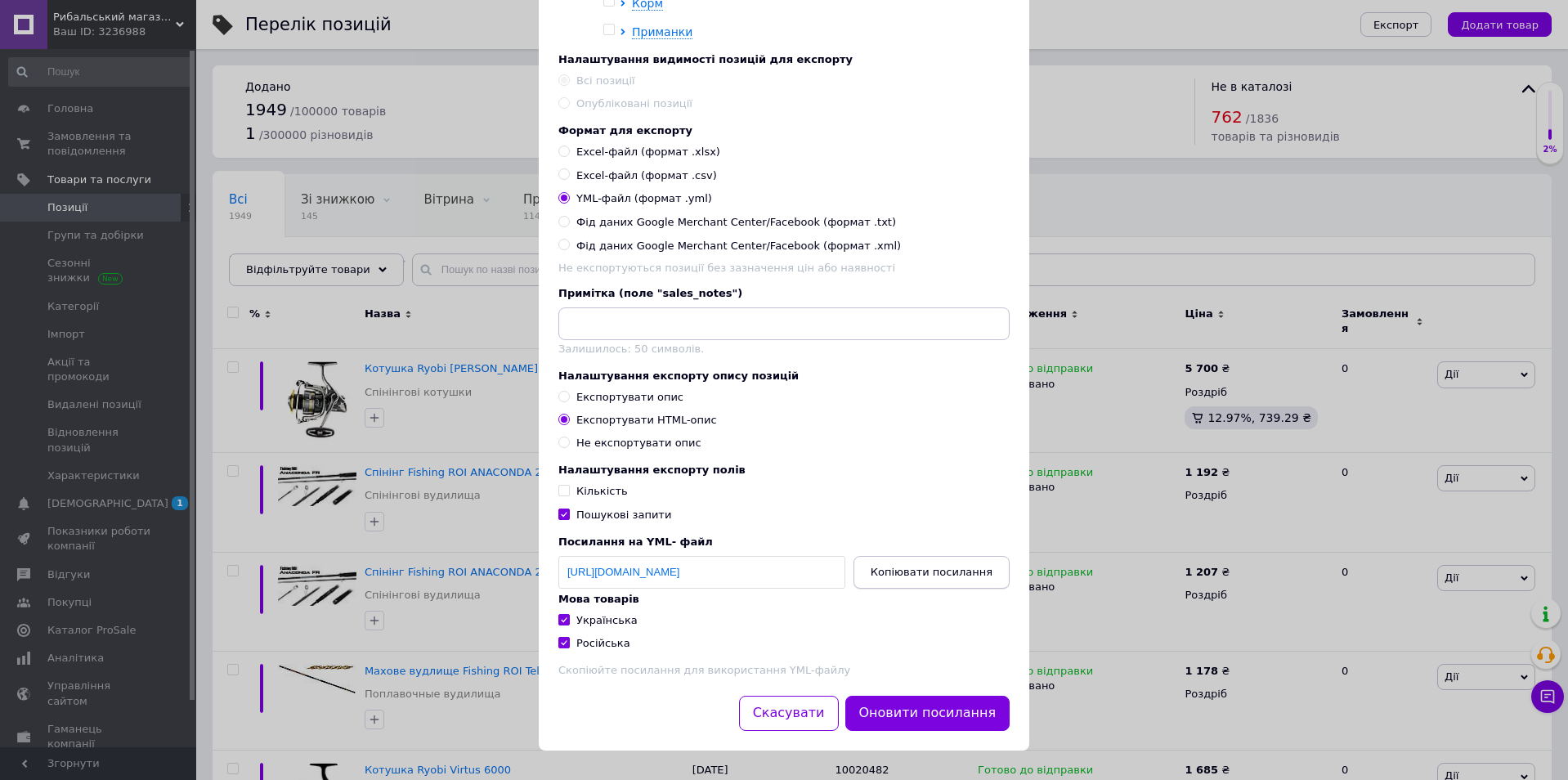
click at [921, 579] on button "Копіювати посилання" at bounding box center [932, 572] width 157 height 32
